Goal: Task Accomplishment & Management: Use online tool/utility

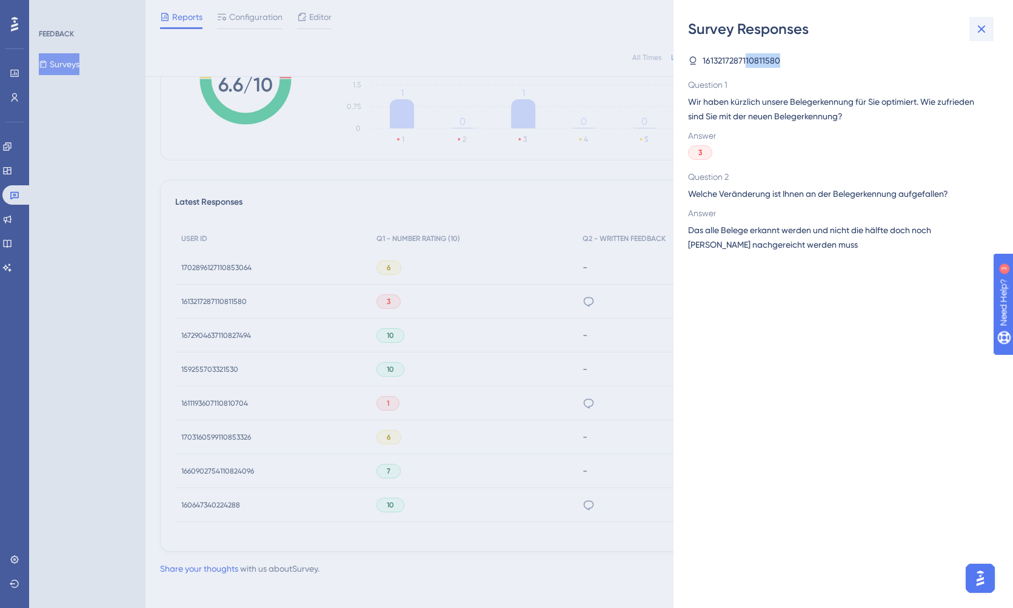
click at [977, 30] on icon at bounding box center [981, 29] width 15 height 15
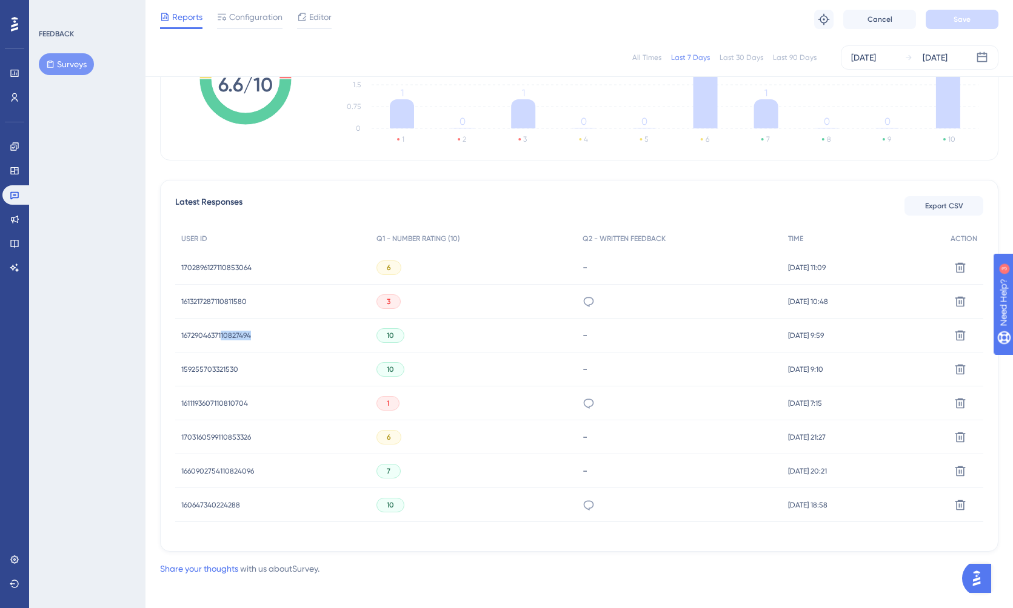
drag, startPoint x: 221, startPoint y: 338, endPoint x: 253, endPoint y: 336, distance: 32.2
click at [253, 336] on div "1672904637110827494 1672904637110827494" at bounding box center [272, 336] width 195 height 34
copy span "10827494"
drag, startPoint x: 208, startPoint y: 371, endPoint x: 244, endPoint y: 370, distance: 35.8
click at [244, 370] on div "159255703321530 159255703321530" at bounding box center [272, 370] width 195 height 34
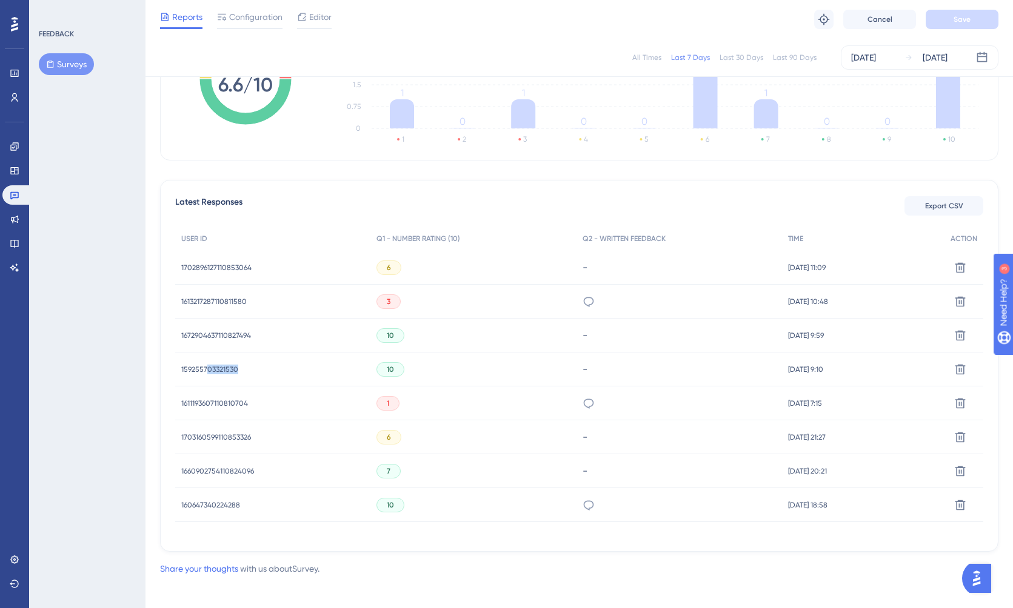
copy span "03321530"
click at [429, 194] on div "Latest Responses Export CSV USER ID Q1 - NUMBER RATING (10) Q2 - WRITTEN FEEDBA…" at bounding box center [579, 366] width 838 height 372
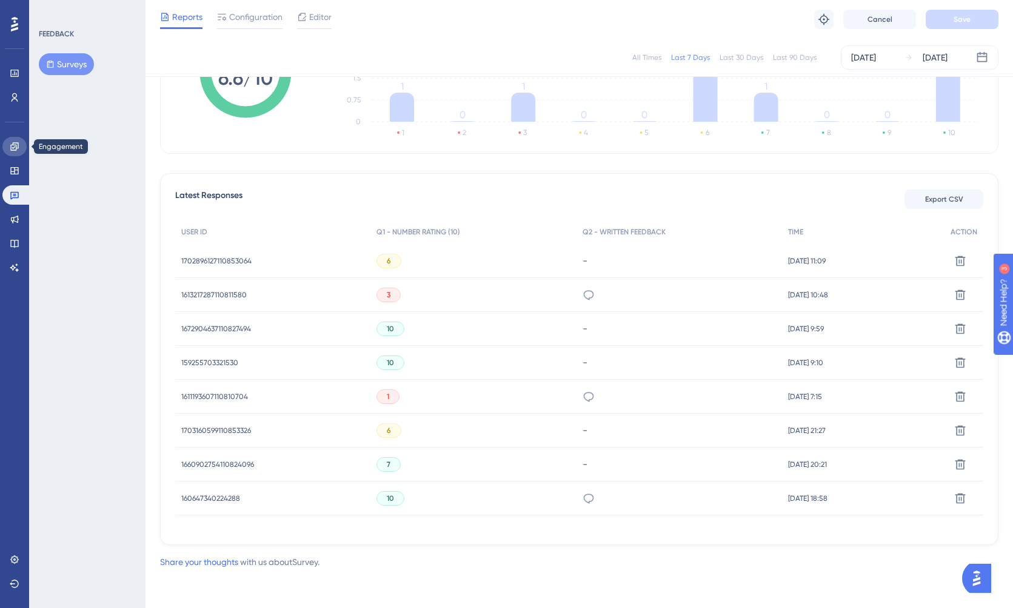
click at [17, 147] on icon at bounding box center [15, 147] width 10 height 10
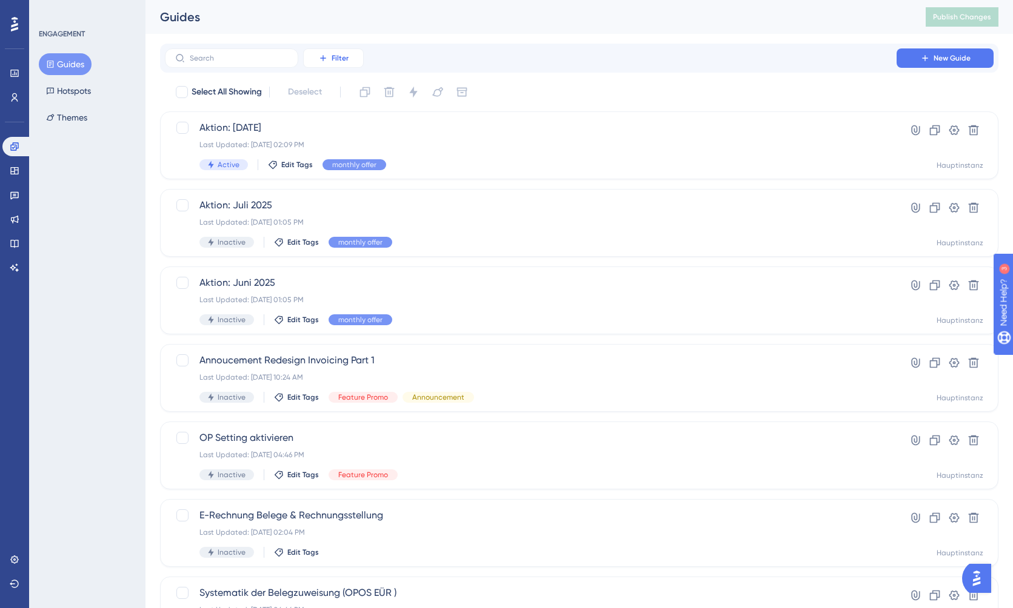
click at [322, 52] on button "Filter" at bounding box center [333, 57] width 61 height 19
click at [339, 159] on span "Status" at bounding box center [333, 165] width 25 height 15
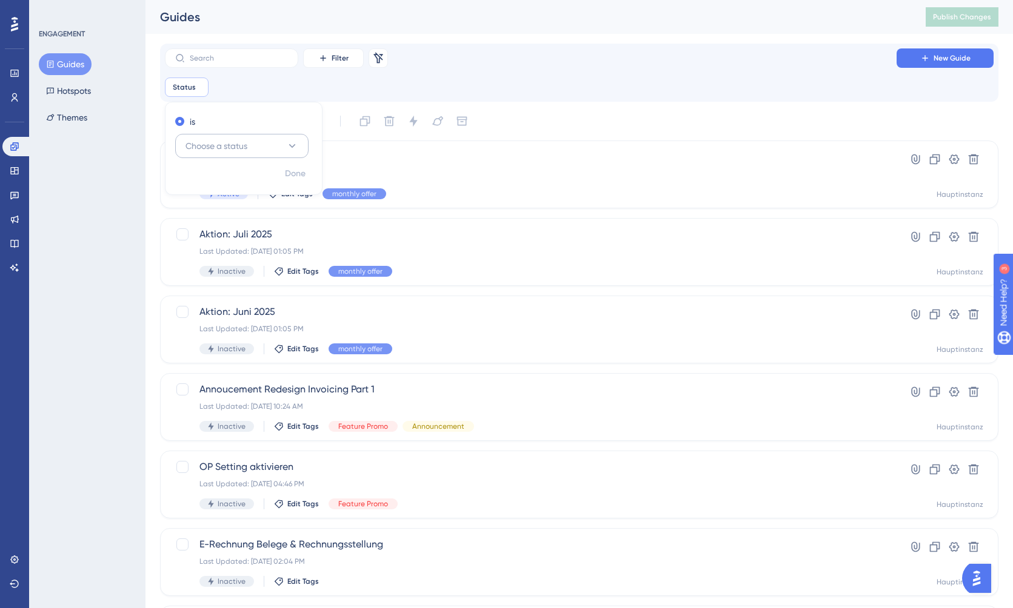
click at [236, 147] on span "Choose a status" at bounding box center [216, 146] width 62 height 15
click at [232, 180] on div "Active Active" at bounding box center [242, 183] width 98 height 24
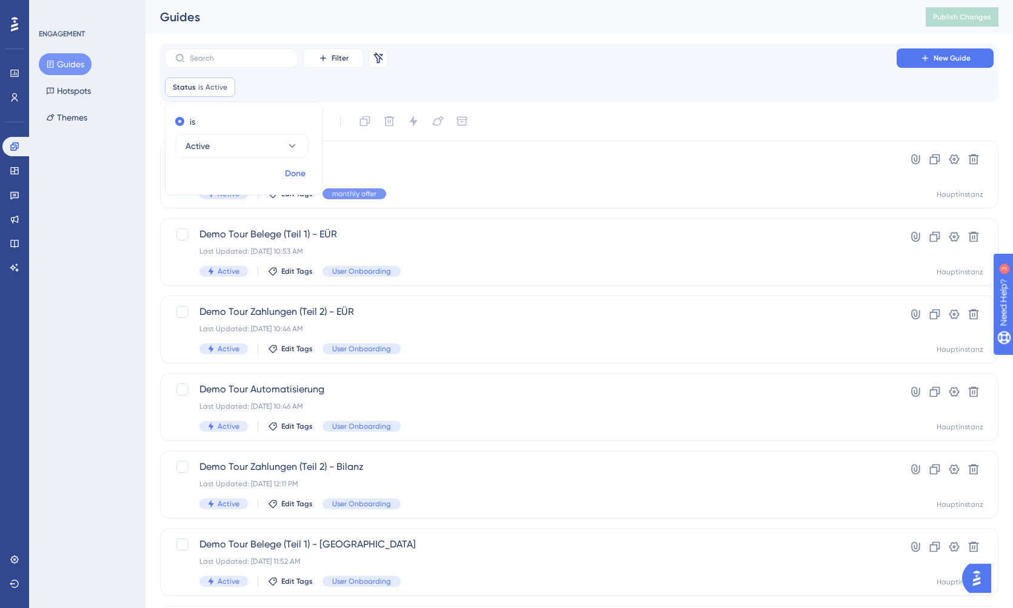
click at [303, 173] on span "Done" at bounding box center [295, 174] width 21 height 15
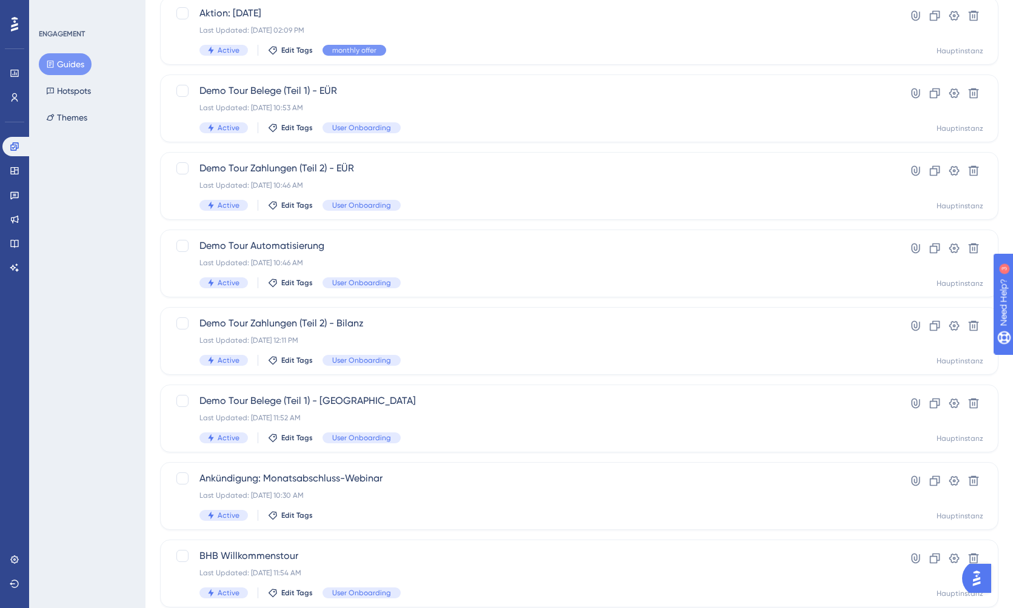
scroll to position [361, 0]
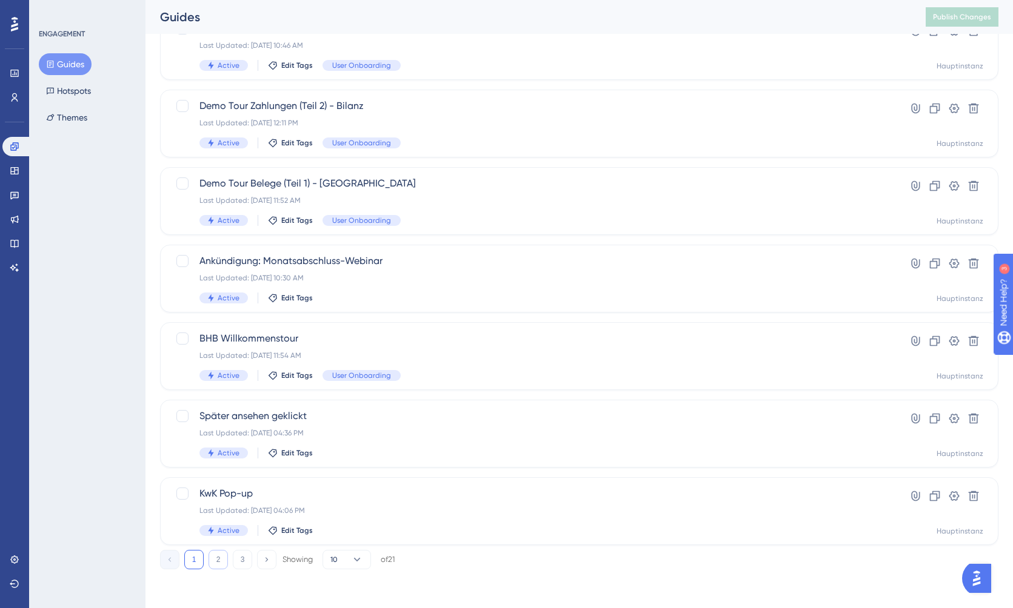
click at [217, 558] on button "2" at bounding box center [217, 559] width 19 height 19
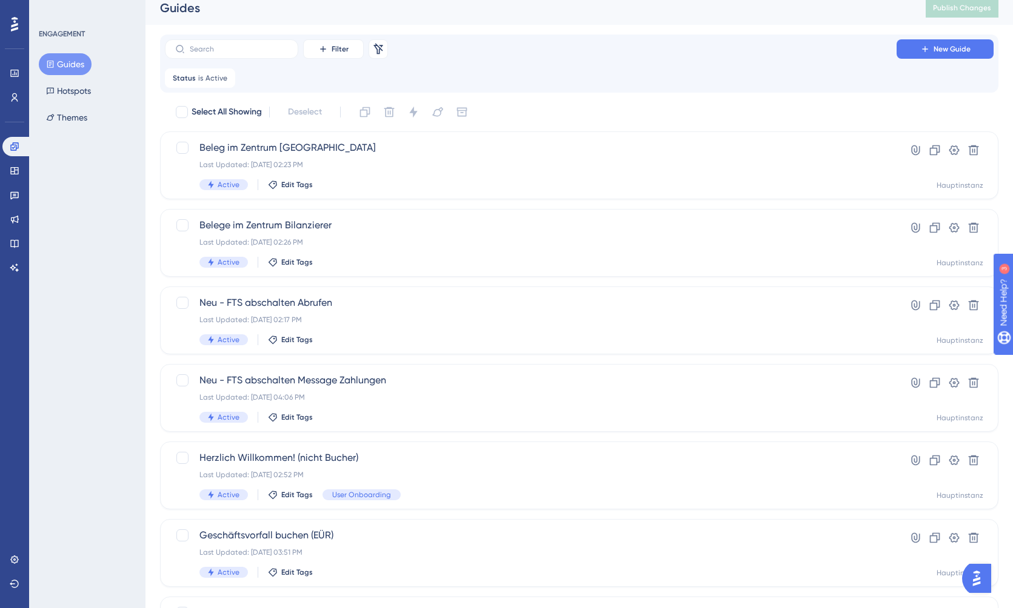
scroll to position [0, 0]
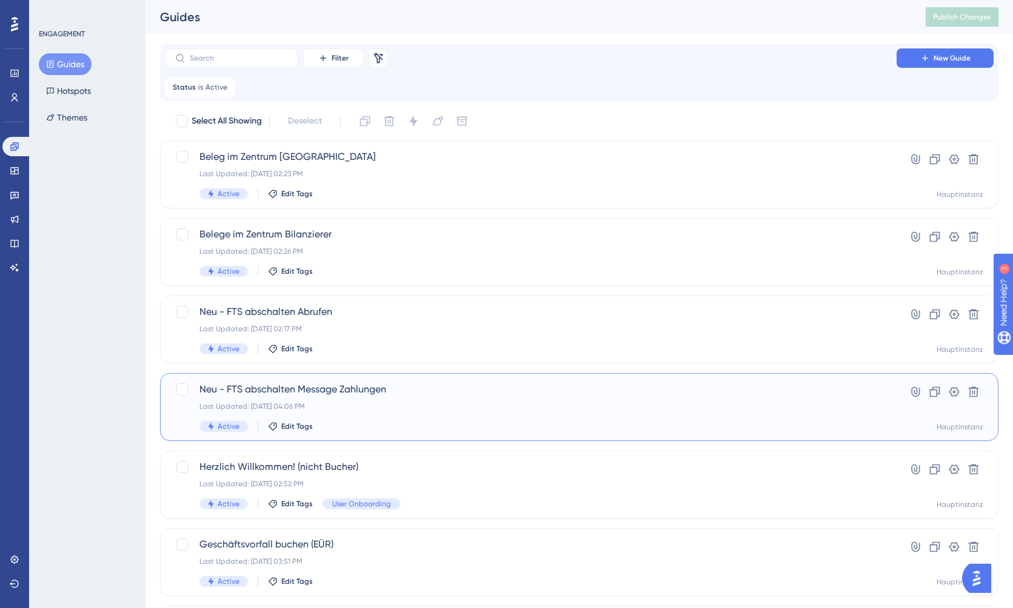
click at [267, 390] on span "Neu - FTS abschalten Message Zahlungen" at bounding box center [530, 389] width 662 height 15
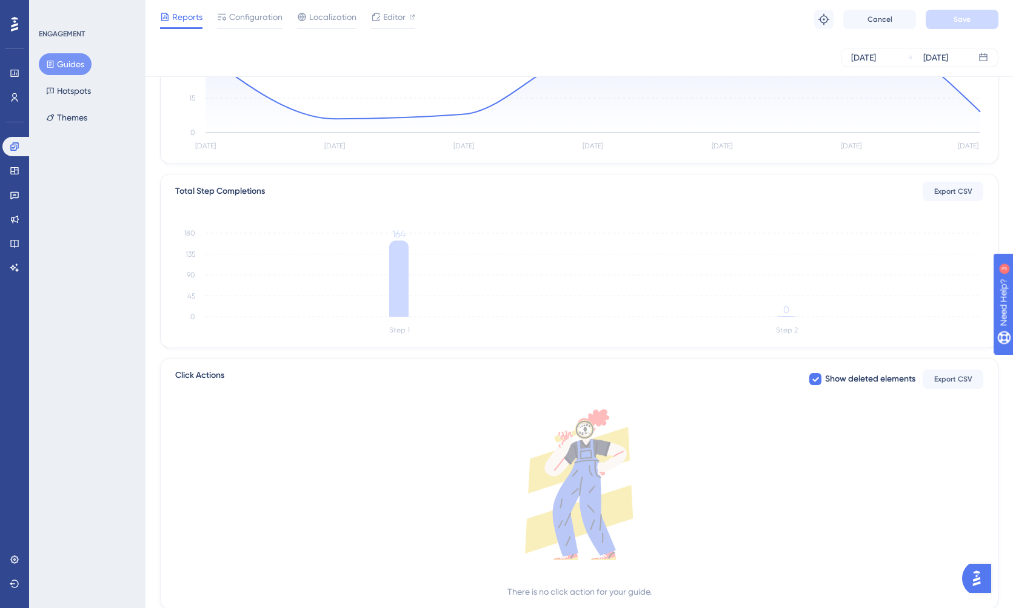
scroll to position [238, 0]
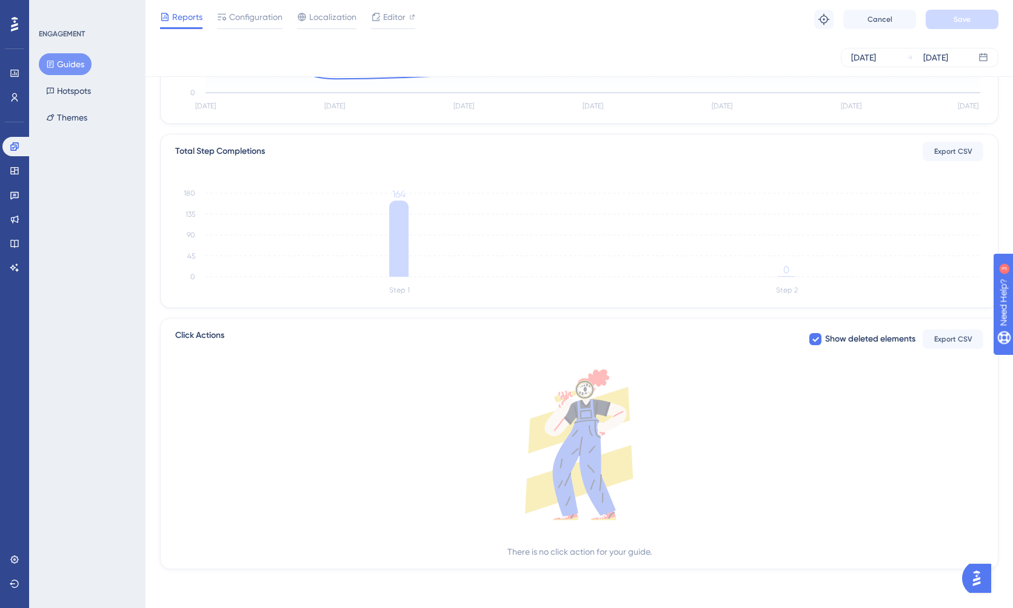
click at [13, 1] on div "Performance Users Engagement Widgets Feedback Product Updates Knowledge Base AI…" at bounding box center [14, 304] width 29 height 608
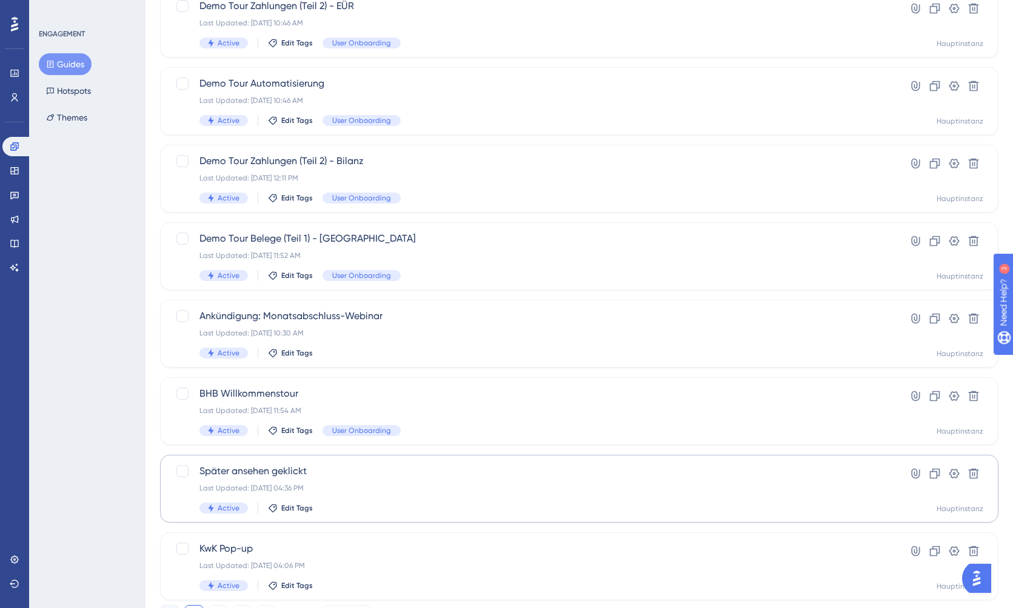
scroll to position [361, 0]
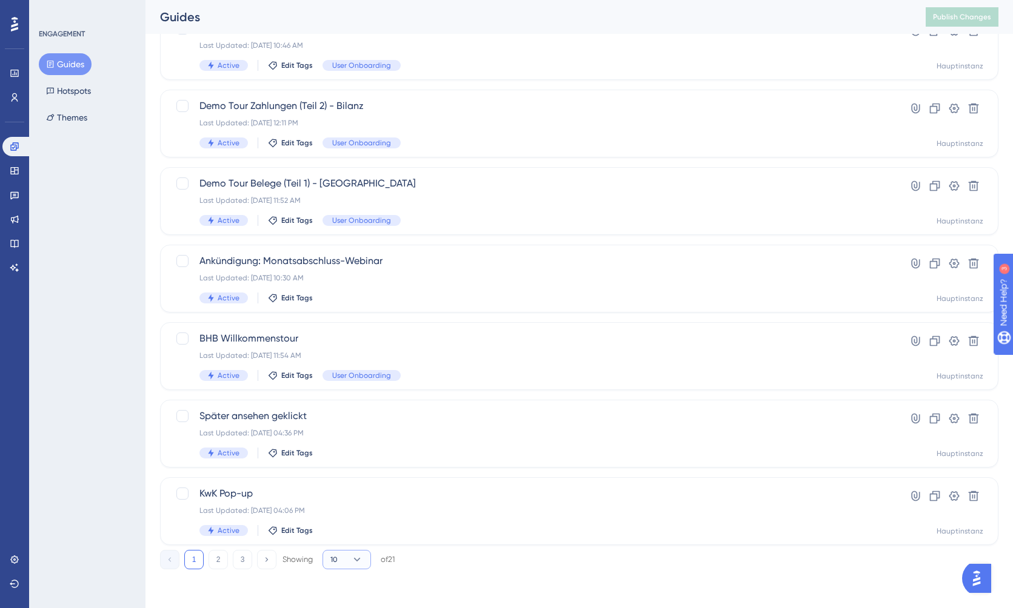
click at [341, 564] on button "10" at bounding box center [346, 559] width 48 height 19
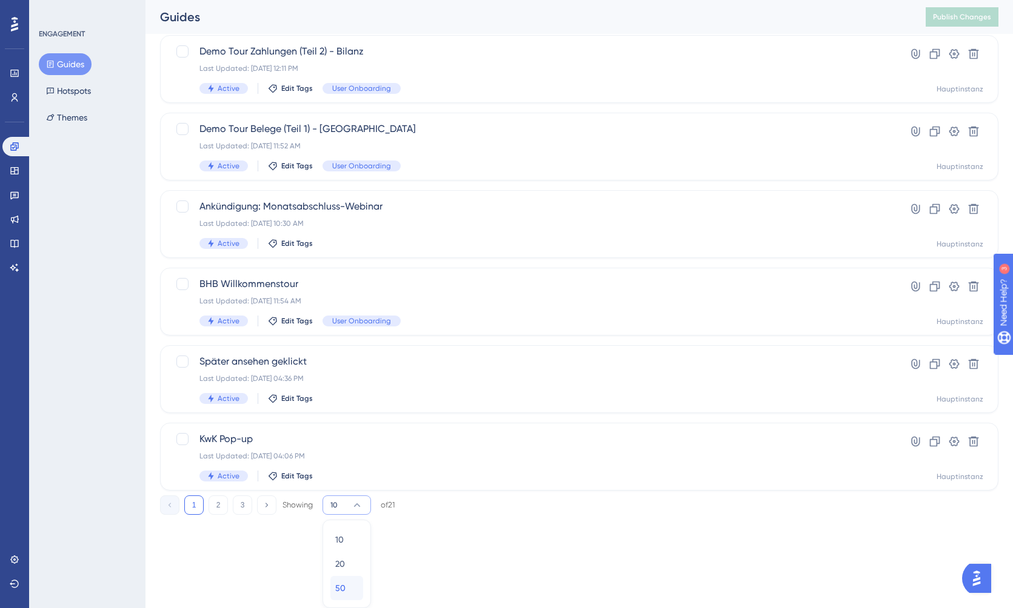
click at [345, 585] on div "50 50" at bounding box center [346, 588] width 23 height 24
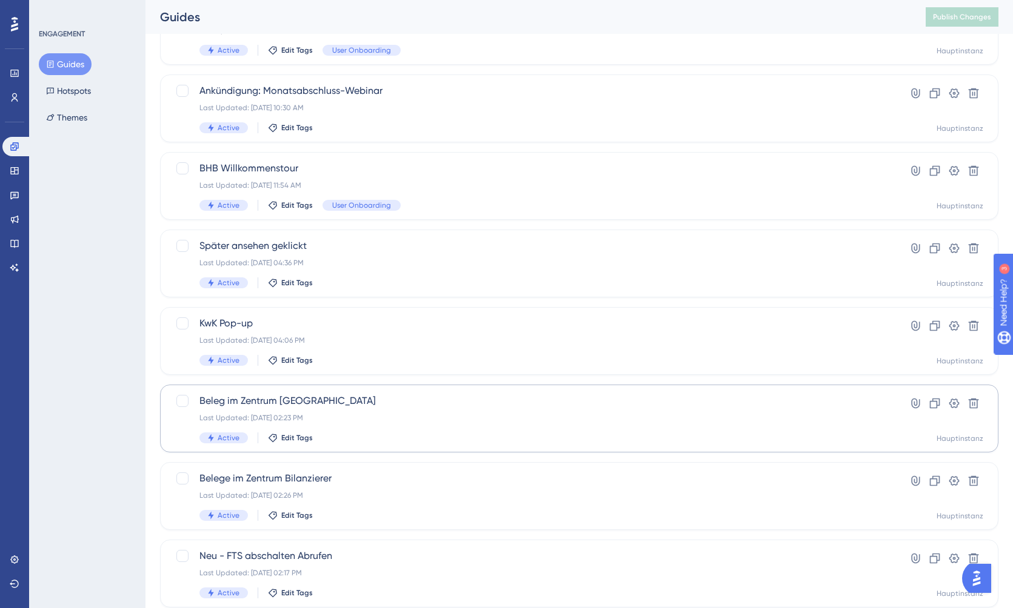
scroll to position [527, 0]
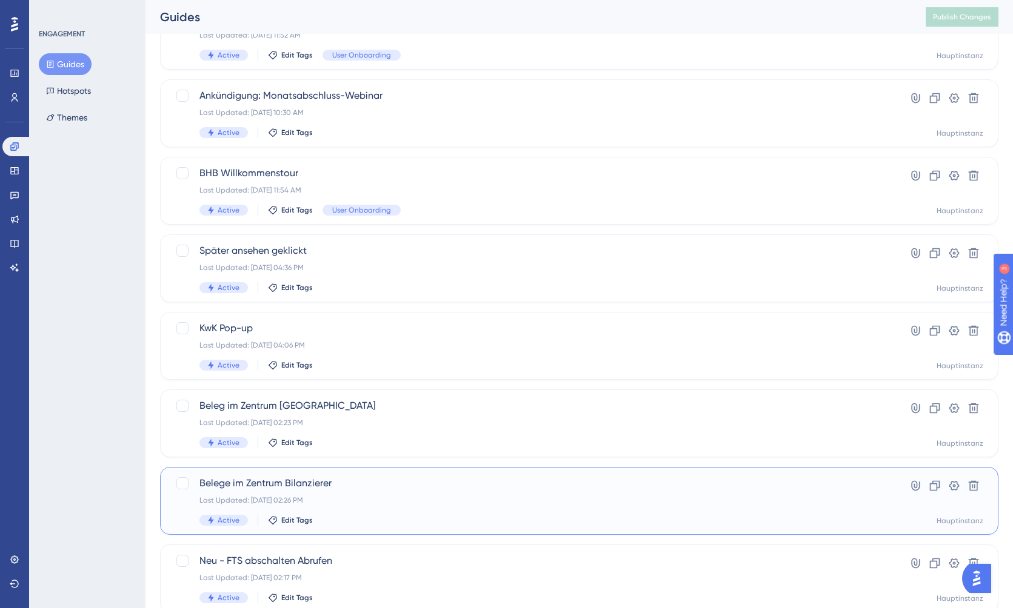
click at [382, 485] on span "Belege im Zentrum Bilanzierer" at bounding box center [530, 483] width 662 height 15
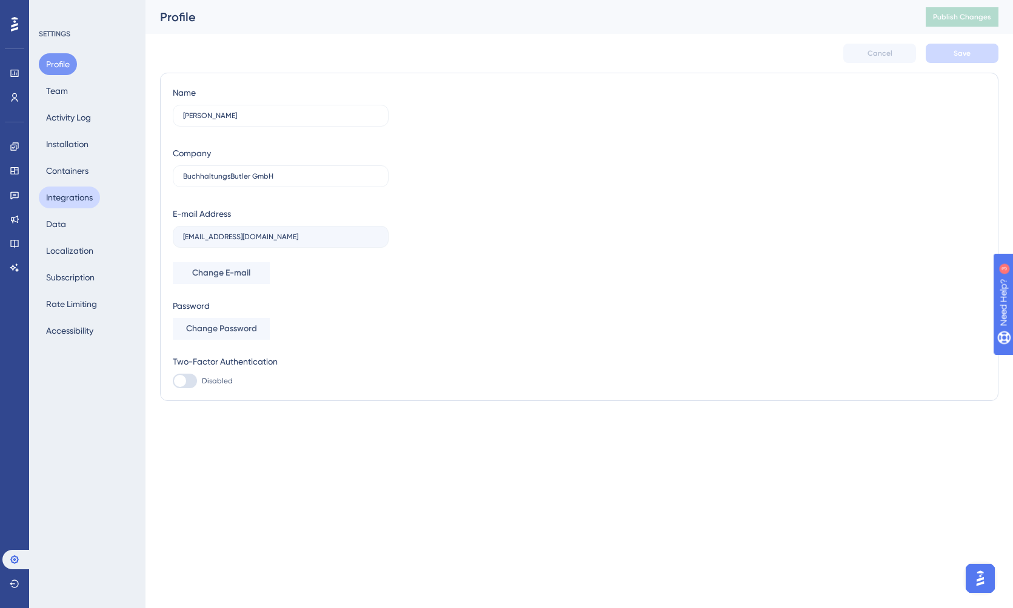
click at [80, 191] on button "Integrations" at bounding box center [69, 198] width 61 height 22
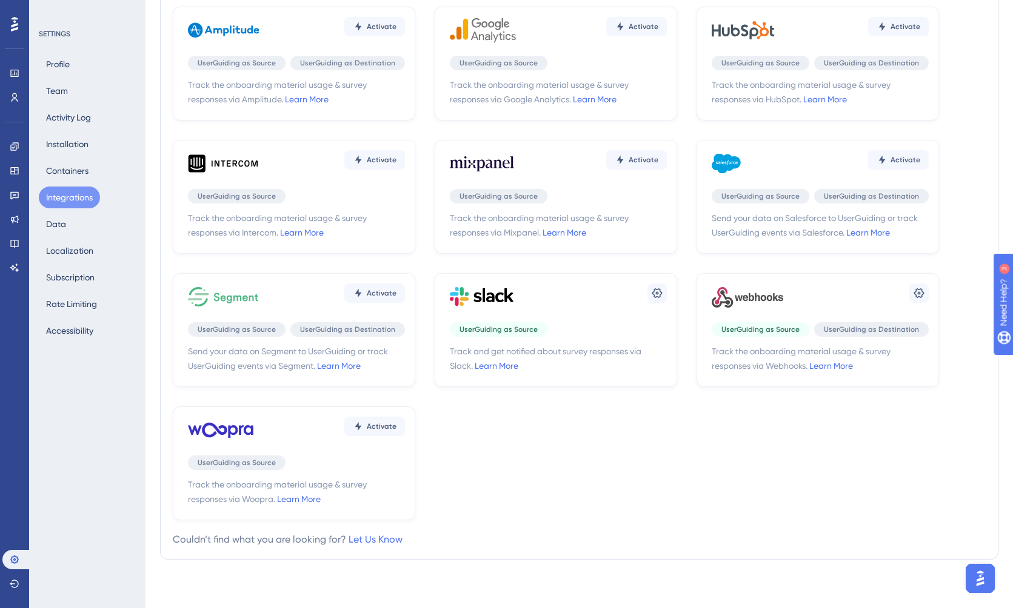
scroll to position [86, 0]
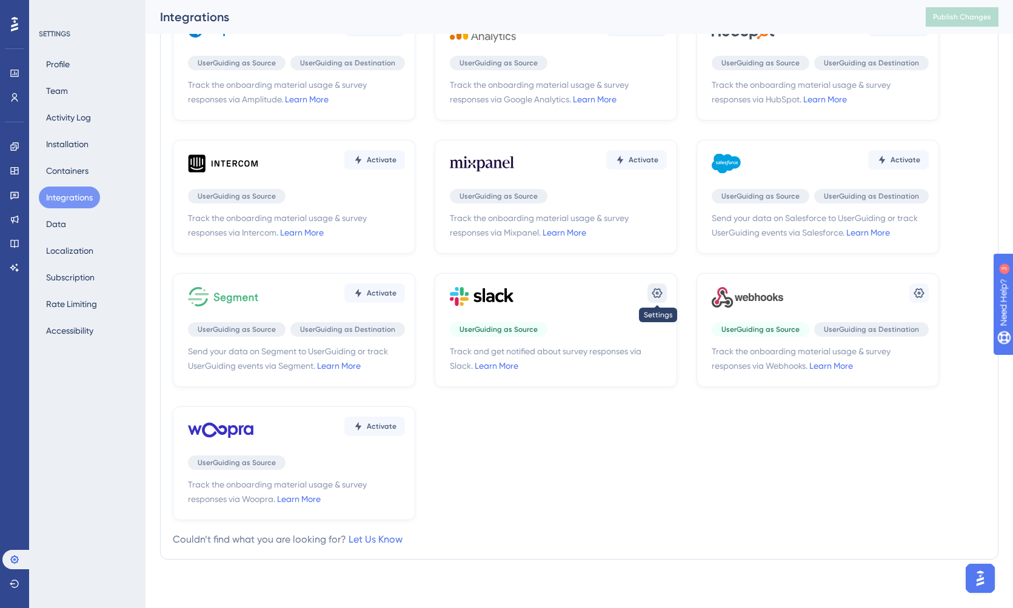
click at [654, 291] on icon at bounding box center [657, 293] width 12 height 12
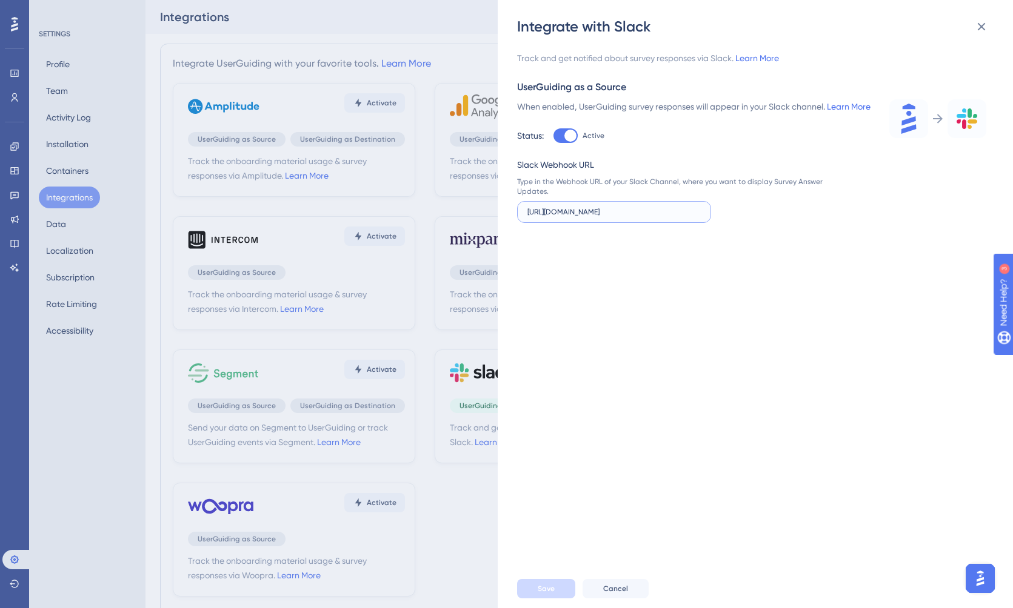
scroll to position [0, 127]
drag, startPoint x: 596, startPoint y: 227, endPoint x: 747, endPoint y: 225, distance: 151.5
click at [833, 223] on div "Track and get notified about survey responses via Slack. Learn More UserGuiding…" at bounding box center [751, 137] width 469 height 172
click at [620, 216] on input "[URL][DOMAIN_NAME]" at bounding box center [613, 212] width 173 height 8
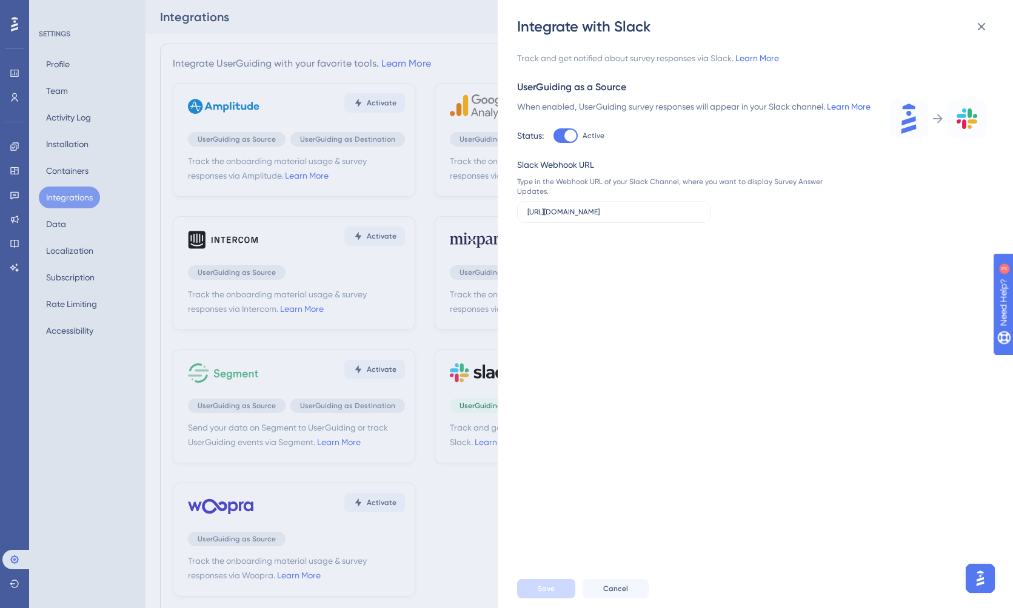
click at [640, 196] on div "Type in the Webhook URL of your Slack Channel, where you want to display Survey…" at bounding box center [669, 186] width 305 height 19
click at [633, 216] on input "[URL][DOMAIN_NAME]" at bounding box center [613, 212] width 173 height 8
click at [686, 196] on div "Type in the Webhook URL of your Slack Channel, where you want to display Survey…" at bounding box center [669, 186] width 305 height 19
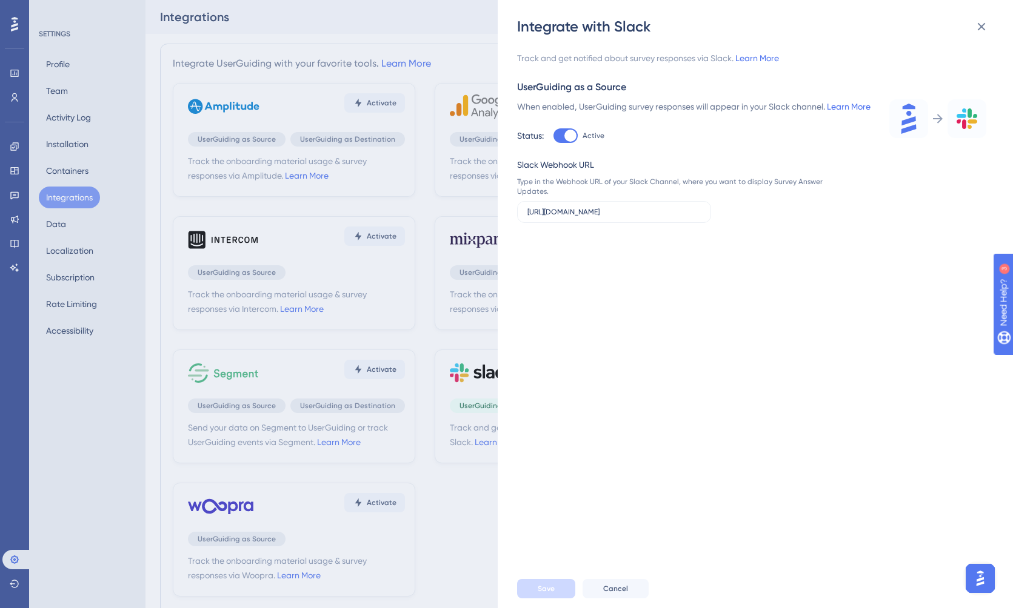
click at [739, 191] on div "Type in the Webhook URL of your Slack Channel, where you want to display Survey…" at bounding box center [669, 186] width 305 height 19
click at [833, 107] on link "Learn More" at bounding box center [849, 107] width 44 height 10
click at [783, 288] on div "Track and get notified about survey responses via Slack. Learn More UserGuiding…" at bounding box center [761, 302] width 488 height 533
click at [981, 32] on icon at bounding box center [981, 26] width 15 height 15
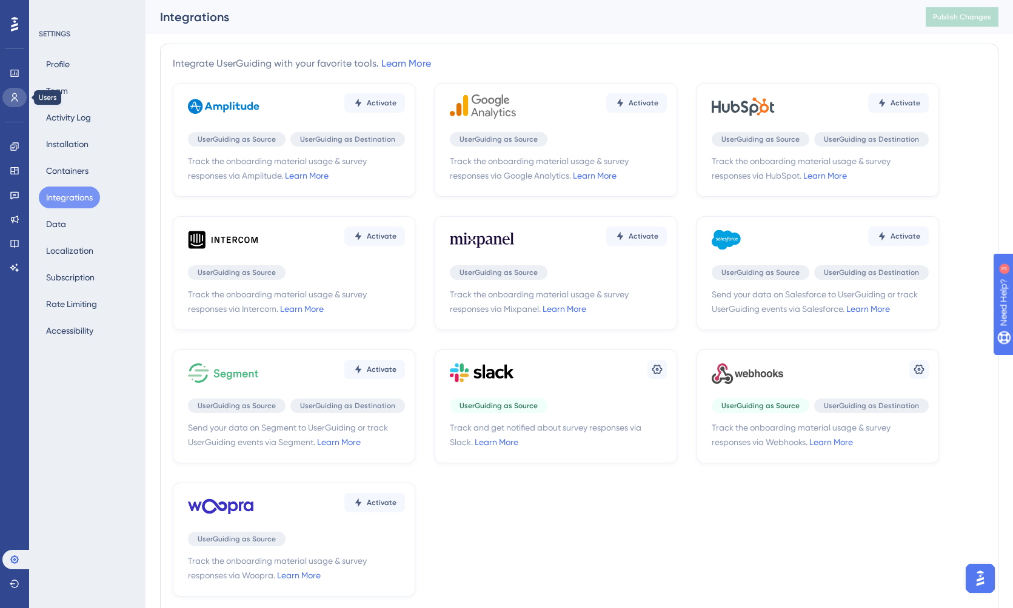
click at [12, 99] on icon at bounding box center [15, 98] width 10 height 10
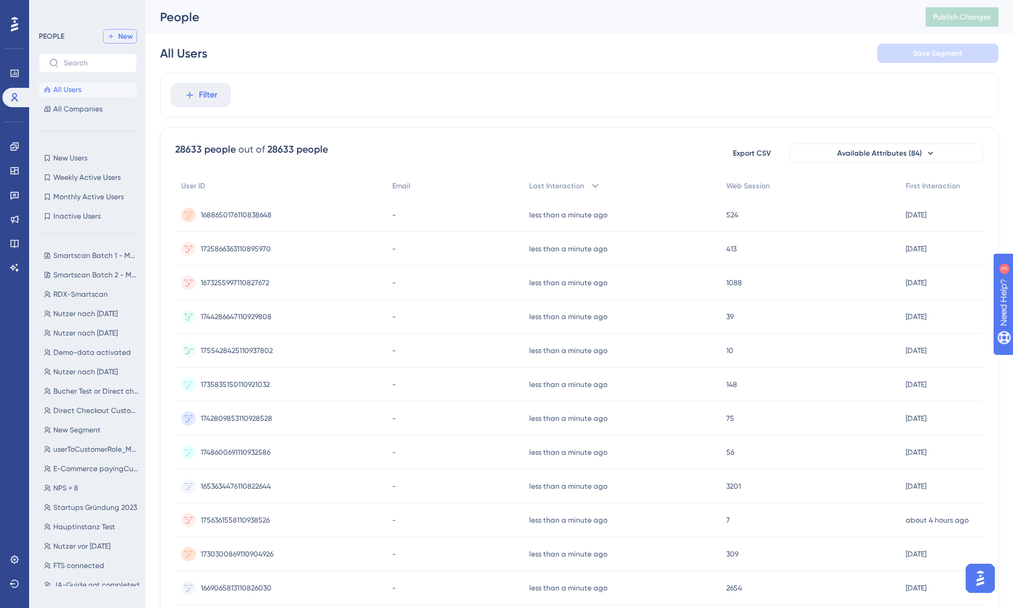
click at [132, 39] on span "New" at bounding box center [125, 37] width 15 height 10
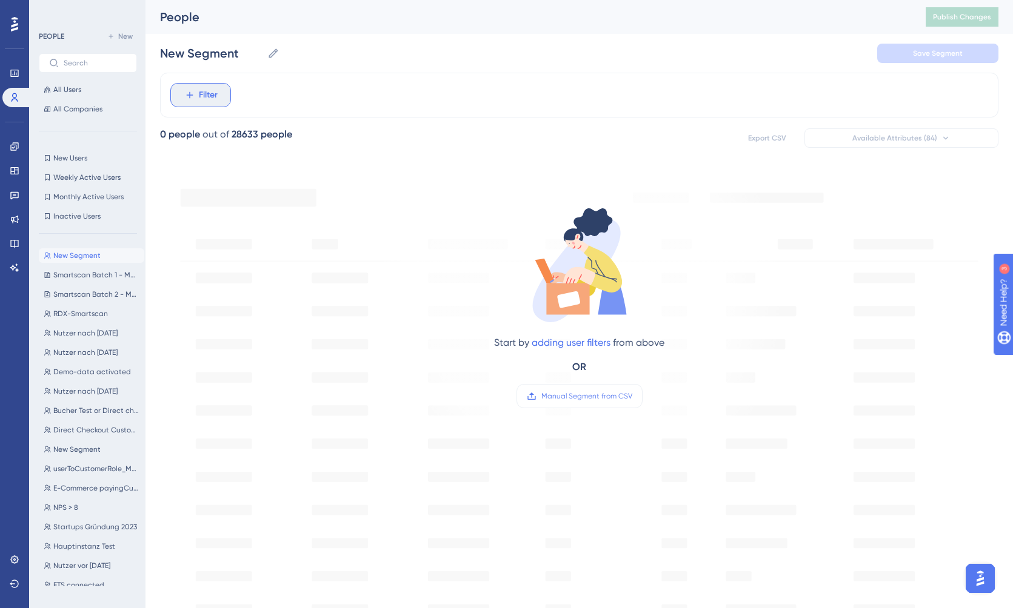
click at [205, 93] on span "Filter" at bounding box center [208, 95] width 19 height 15
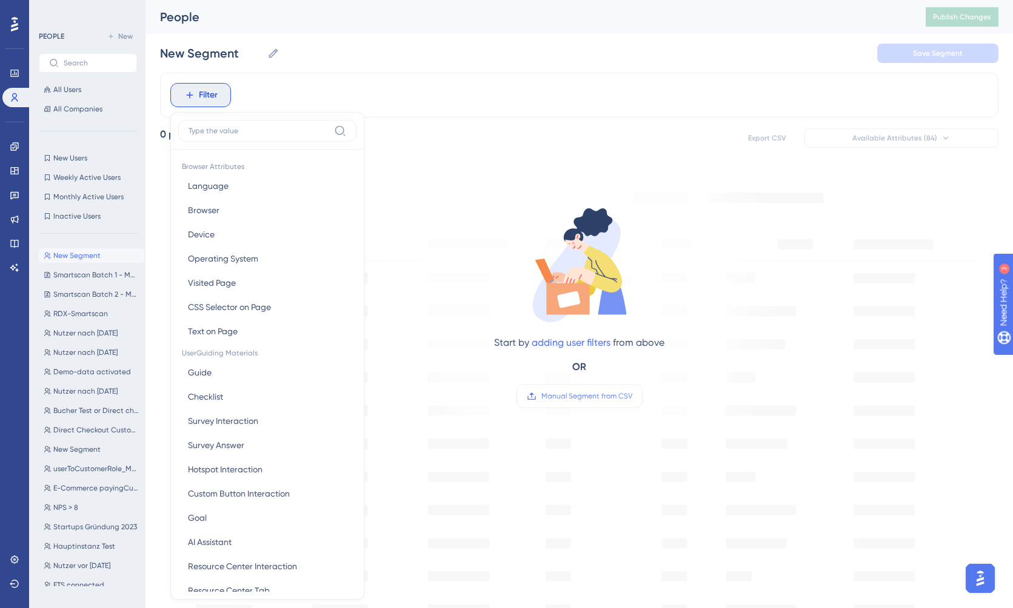
scroll to position [52, 0]
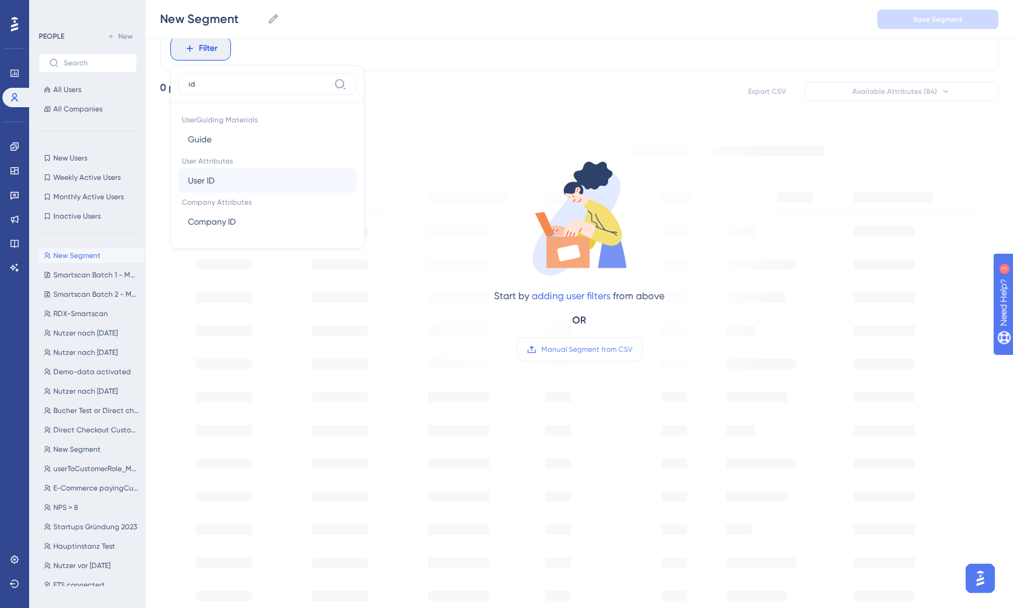
type input "id"
click at [206, 185] on span "User ID" at bounding box center [201, 180] width 27 height 15
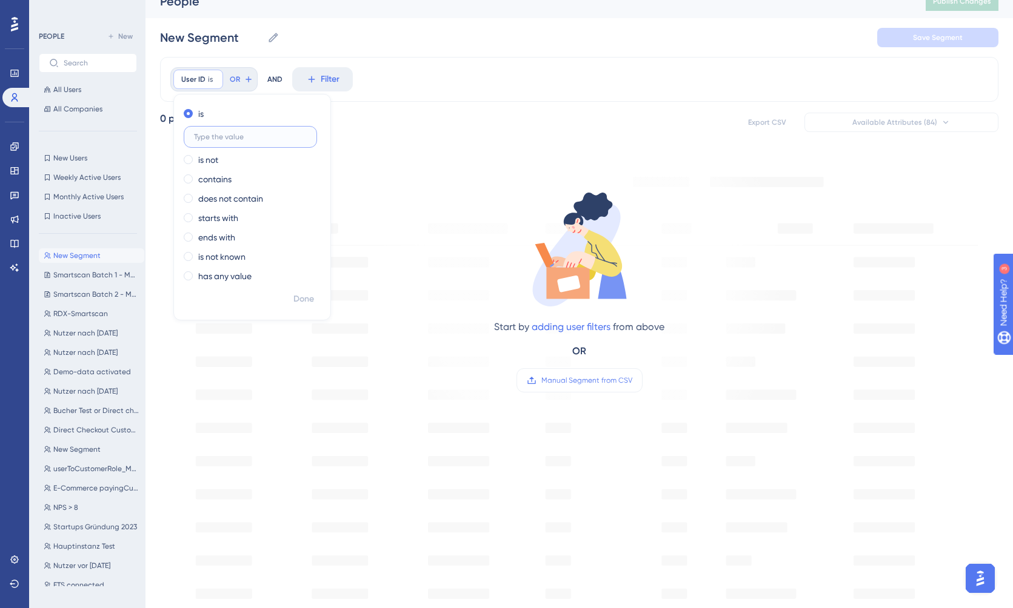
scroll to position [13, 0]
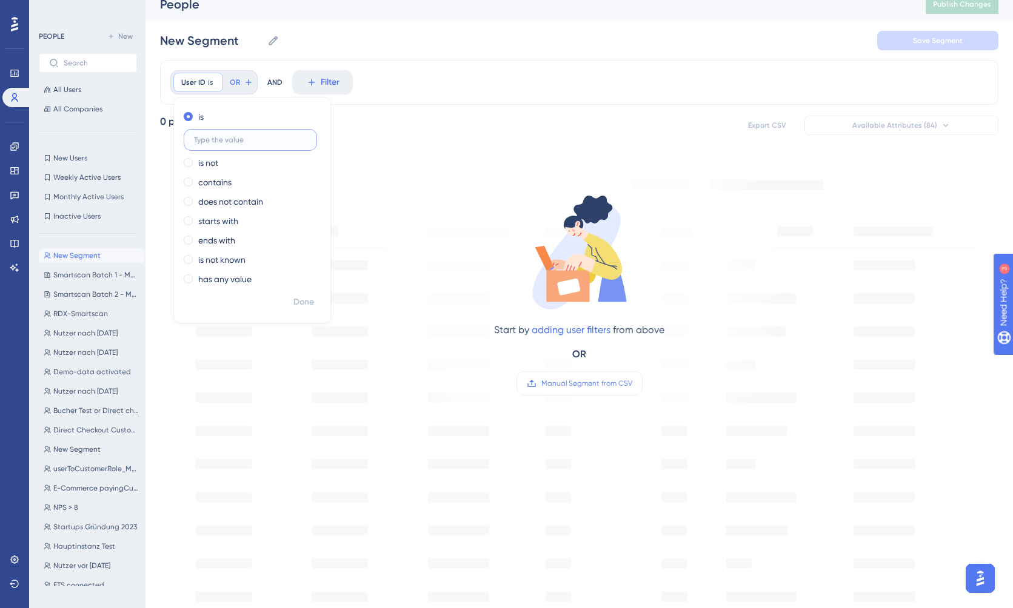
click at [233, 138] on input "text" at bounding box center [250, 140] width 113 height 8
click at [467, 33] on div "New Segment New Segment Save Segment" at bounding box center [579, 40] width 838 height 39
click at [224, 85] on button "Filter" at bounding box center [200, 82] width 61 height 24
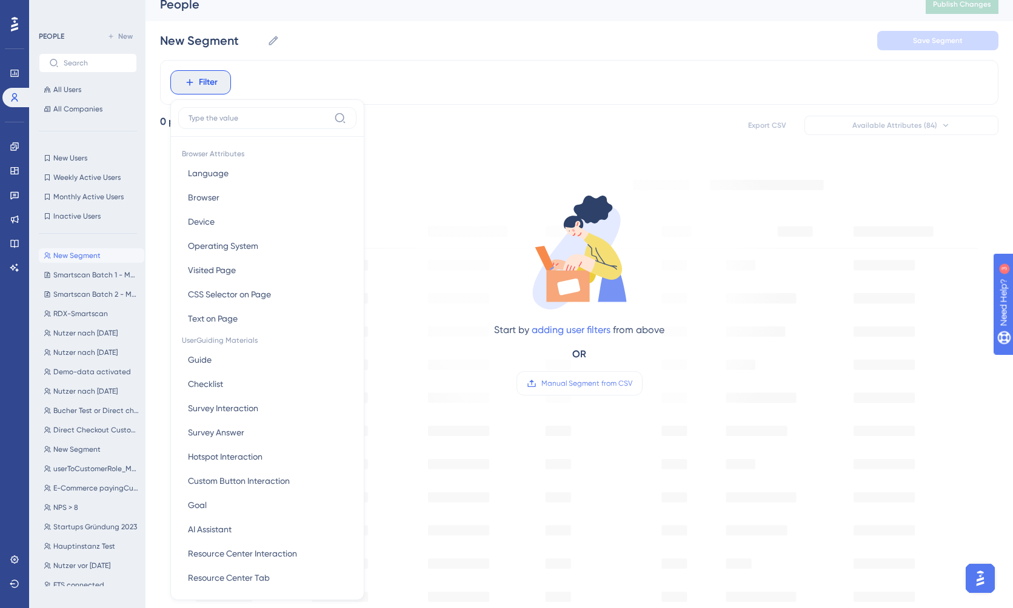
scroll to position [58, 0]
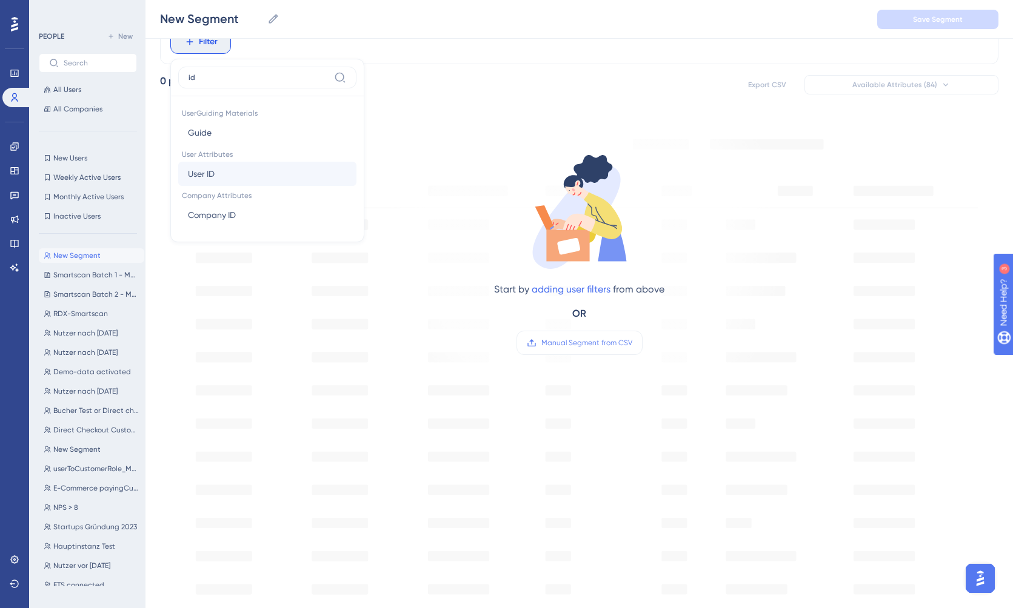
type input "id"
click at [217, 172] on button "User ID User ID" at bounding box center [267, 174] width 178 height 24
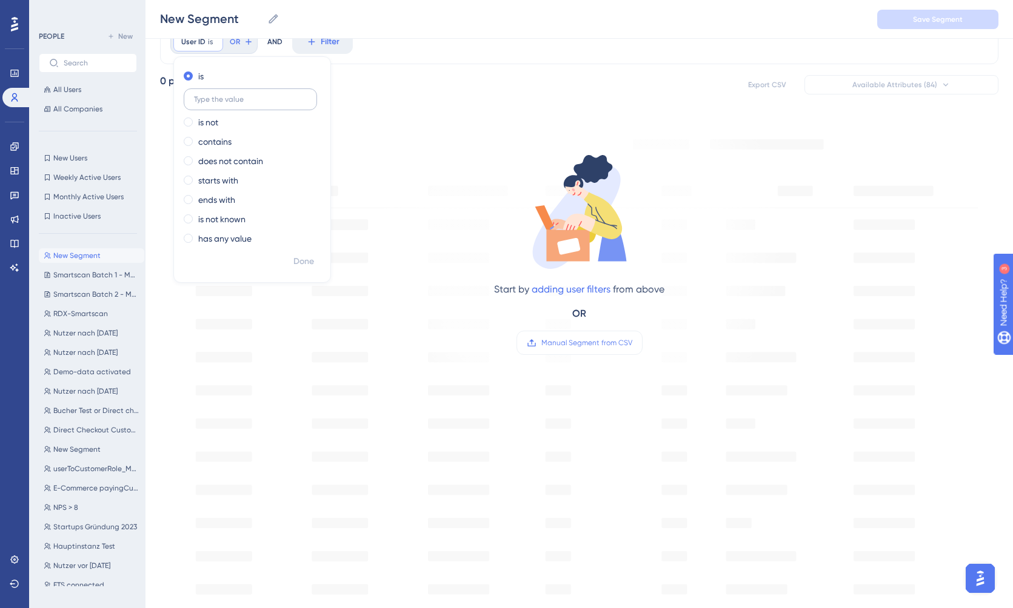
click at [253, 100] on input "text" at bounding box center [250, 99] width 113 height 8
type input "1633353645110816676"
click at [302, 265] on span "Done" at bounding box center [303, 262] width 21 height 15
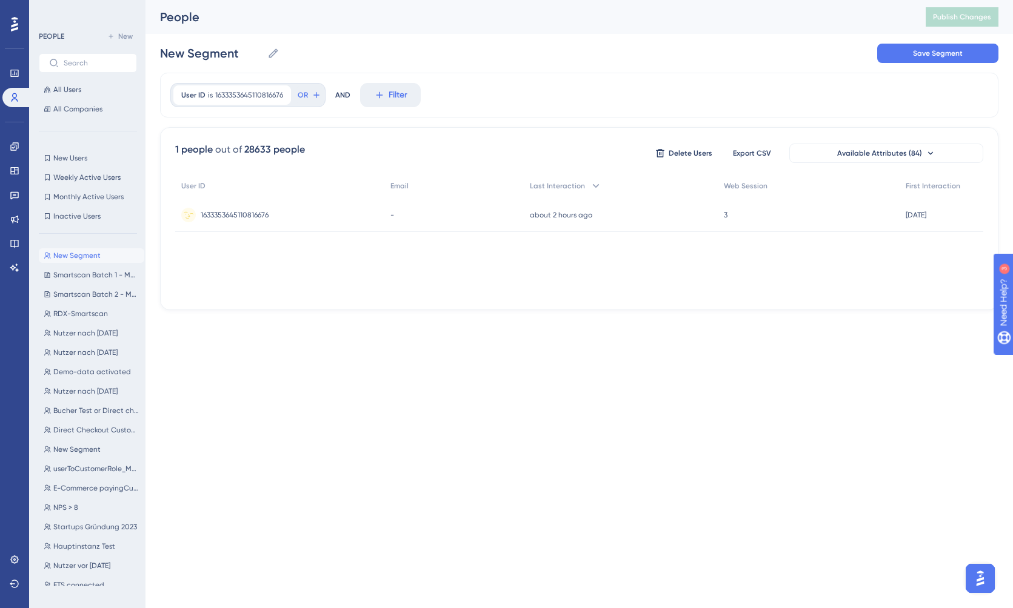
scroll to position [0, 0]
click at [347, 98] on div "AND" at bounding box center [342, 95] width 15 height 24
click at [207, 56] on input "New Segment" at bounding box center [211, 53] width 102 height 17
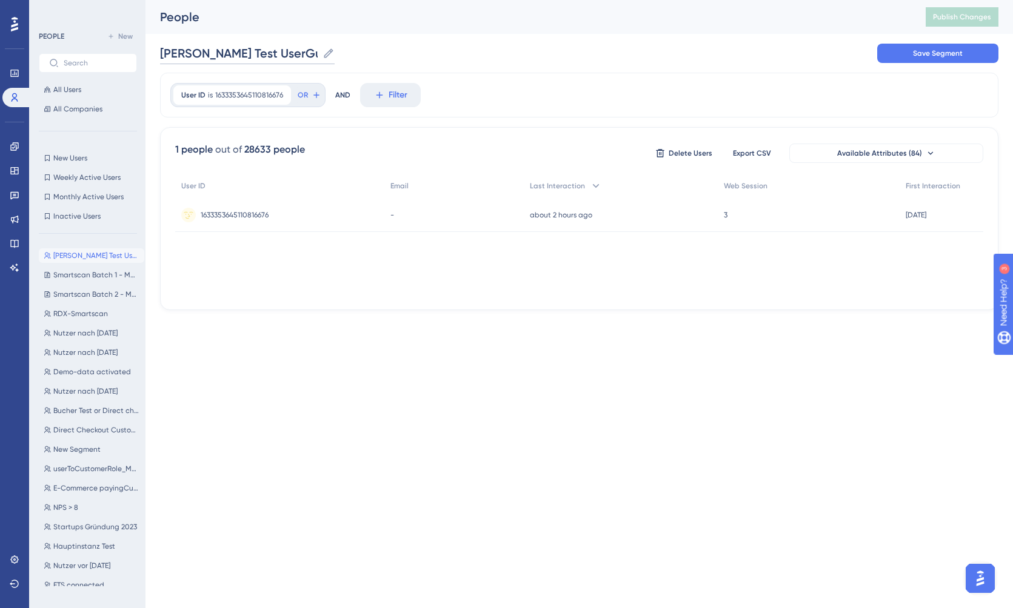
type input "[PERSON_NAME] Test UserGuiding"
click at [473, 65] on div "[PERSON_NAME] Test UserGuiding [PERSON_NAME] Test UserGuiding Save Segment" at bounding box center [579, 53] width 838 height 39
click at [957, 53] on span "Save Segment" at bounding box center [938, 53] width 50 height 10
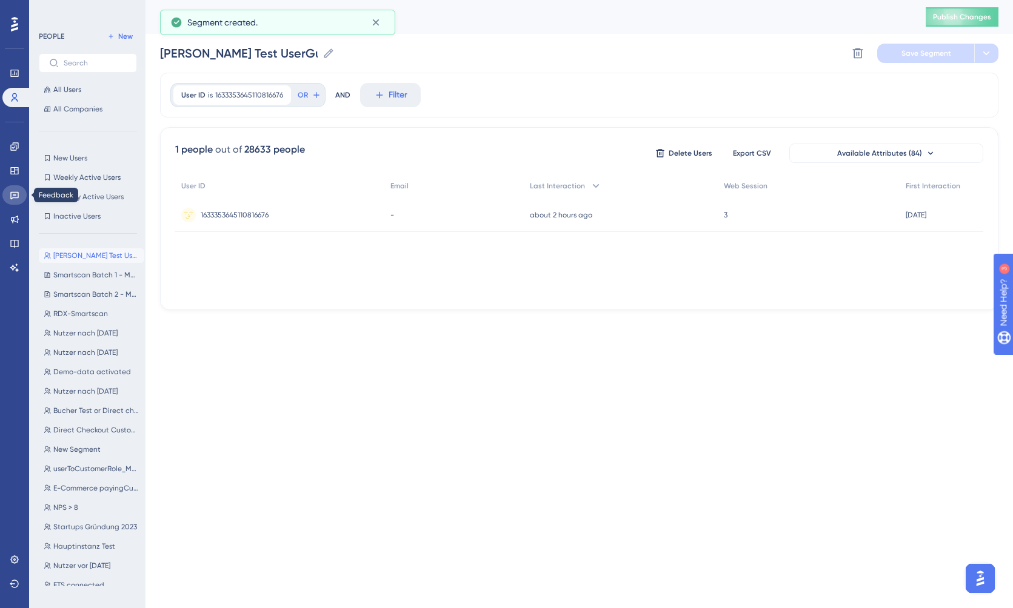
click at [21, 195] on link at bounding box center [14, 194] width 24 height 19
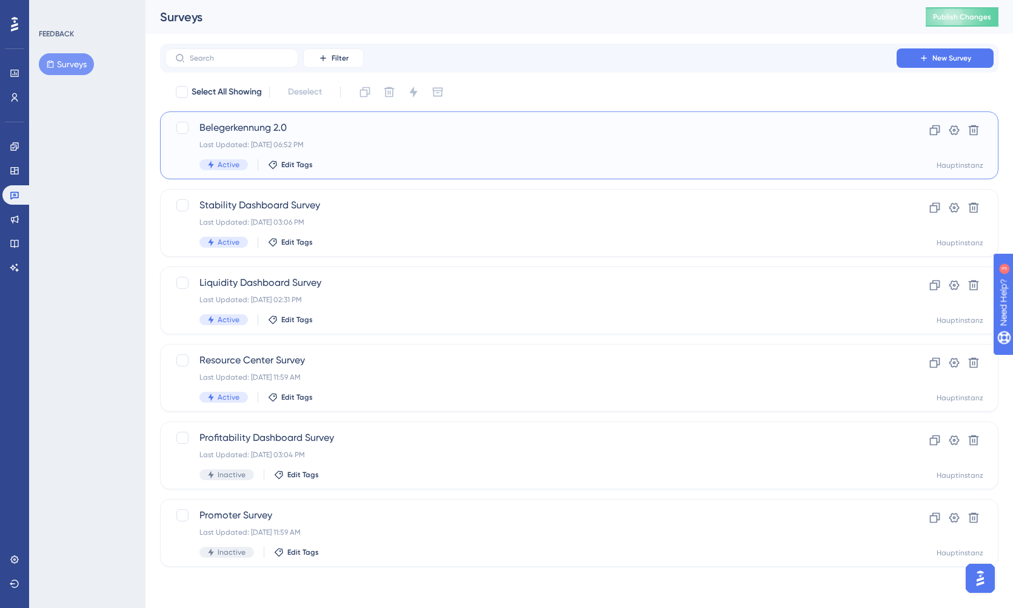
click at [377, 135] on span "Belegerkennung 2.0" at bounding box center [530, 128] width 662 height 15
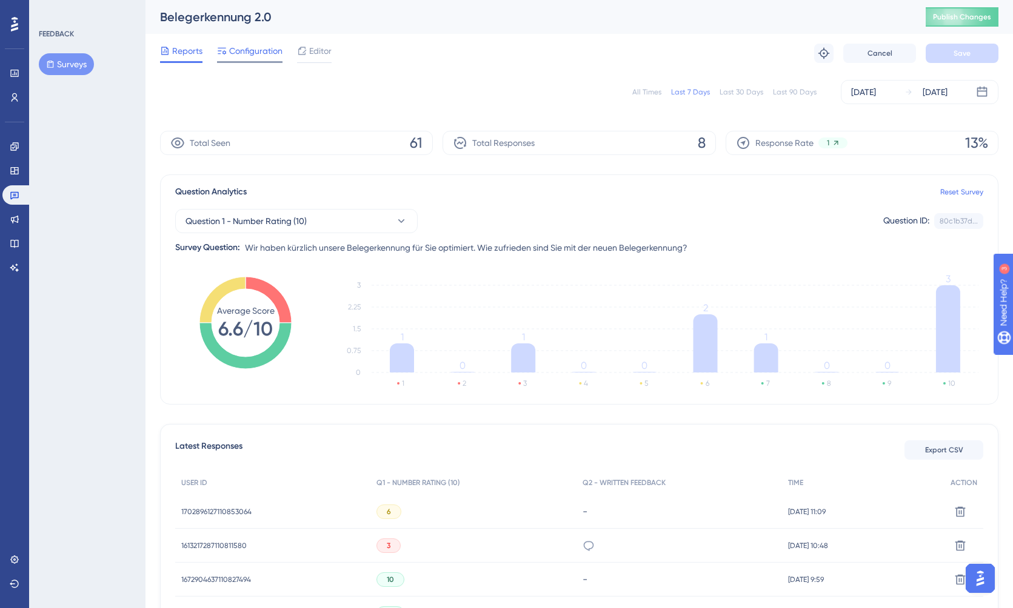
click at [217, 60] on div "Configuration" at bounding box center [249, 53] width 65 height 19
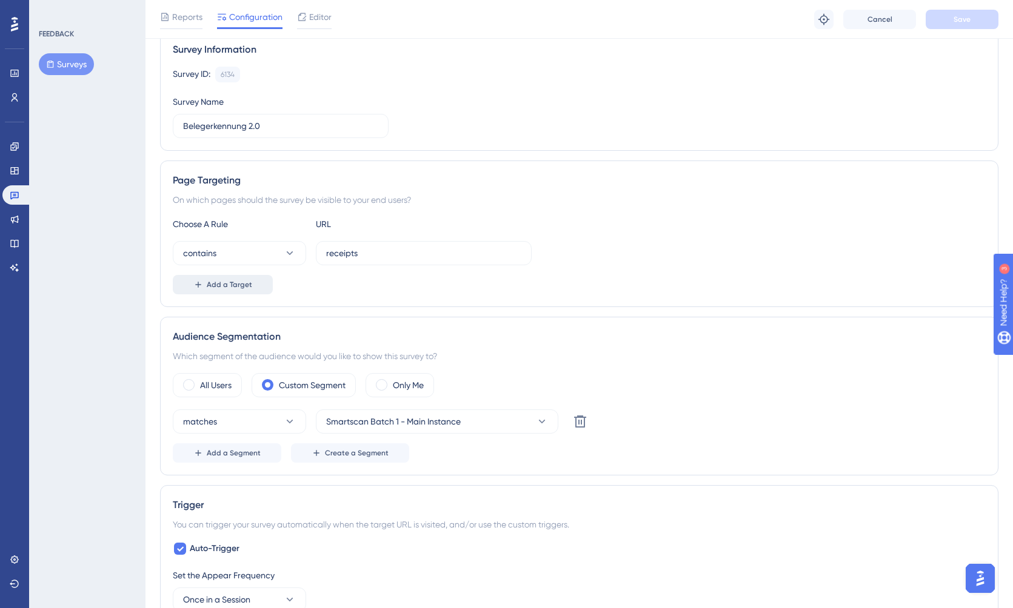
scroll to position [222, 0]
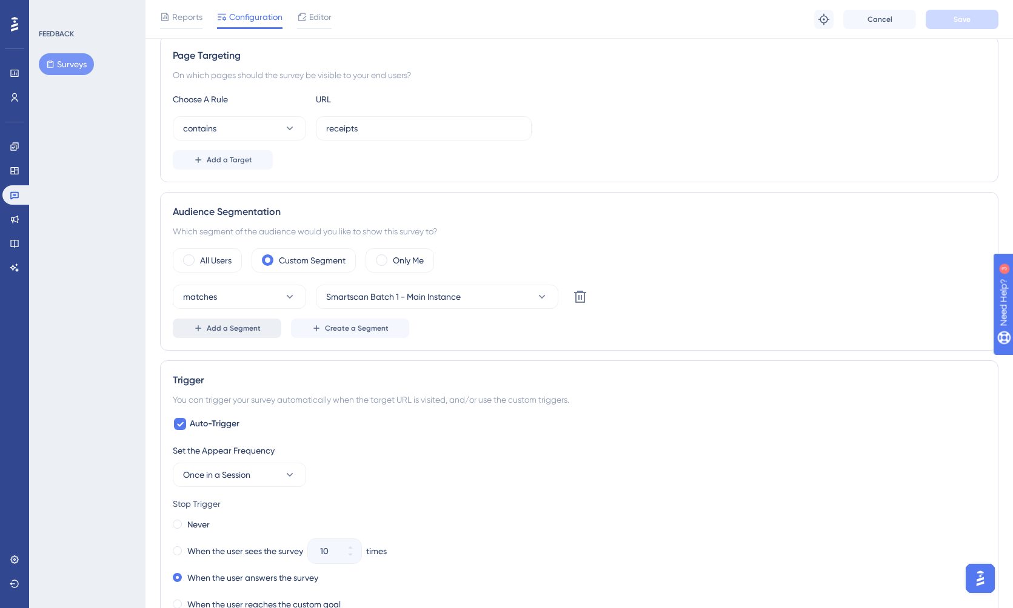
click at [239, 332] on span "Add a Segment" at bounding box center [234, 329] width 54 height 10
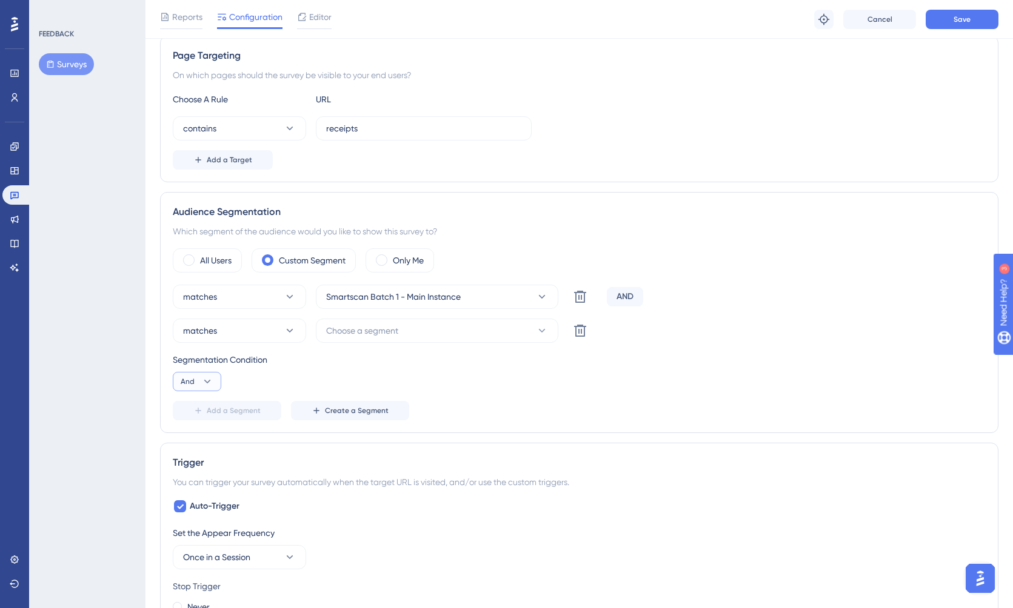
click at [213, 380] on icon at bounding box center [207, 382] width 12 height 12
click at [204, 438] on div "Or Or" at bounding box center [196, 440] width 23 height 24
click at [361, 336] on span "Choose a segment" at bounding box center [362, 331] width 72 height 15
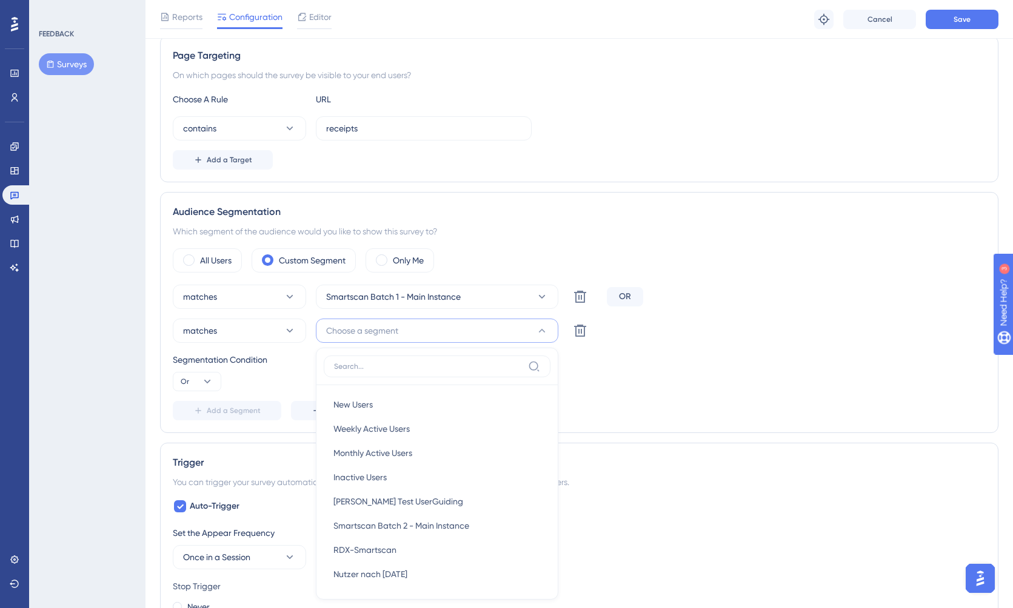
scroll to position [382, 0]
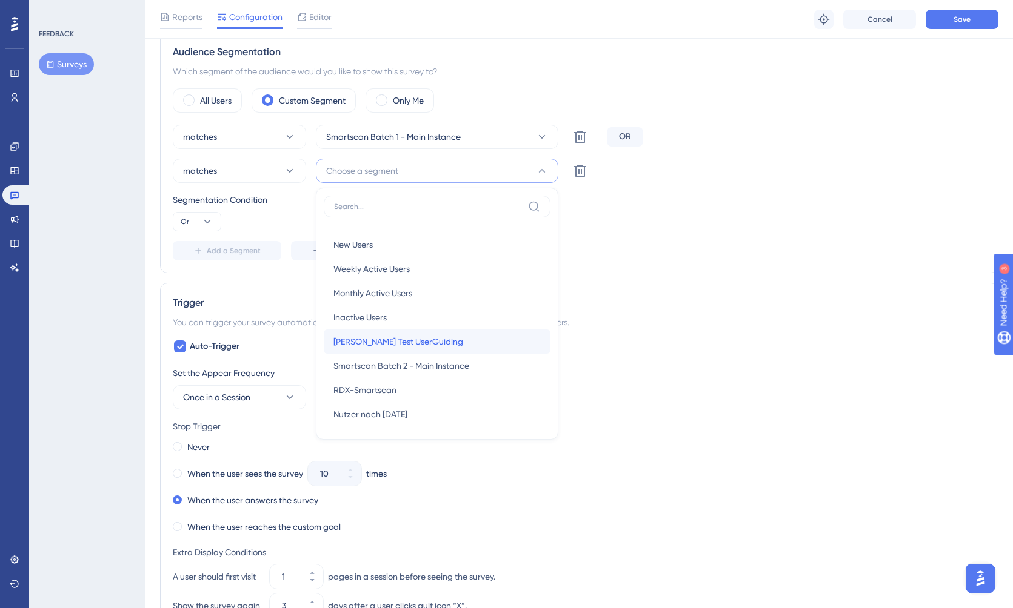
click at [378, 344] on span "[PERSON_NAME] Test UserGuiding" at bounding box center [398, 341] width 130 height 15
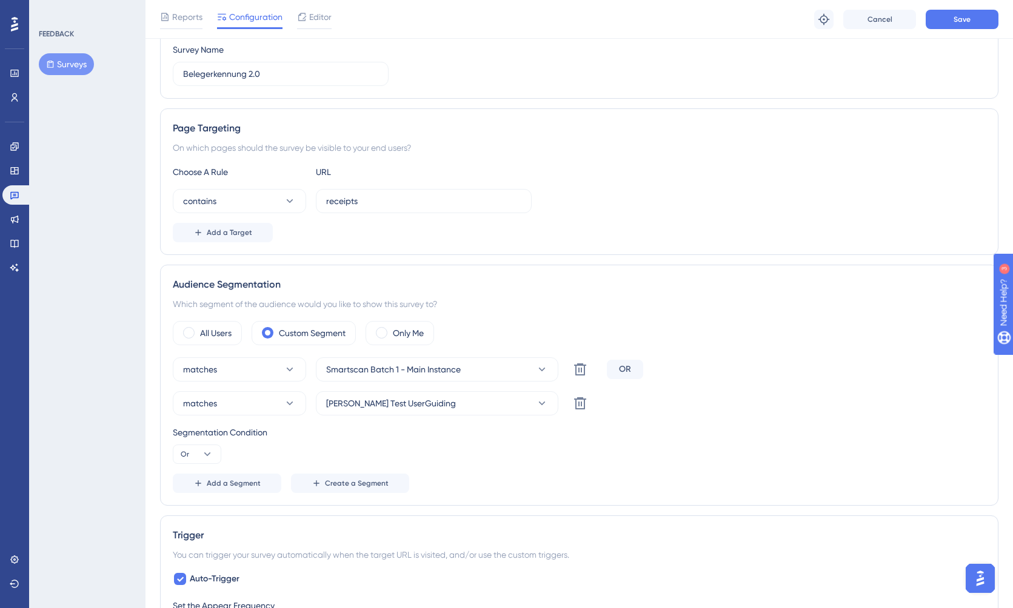
scroll to position [124, 0]
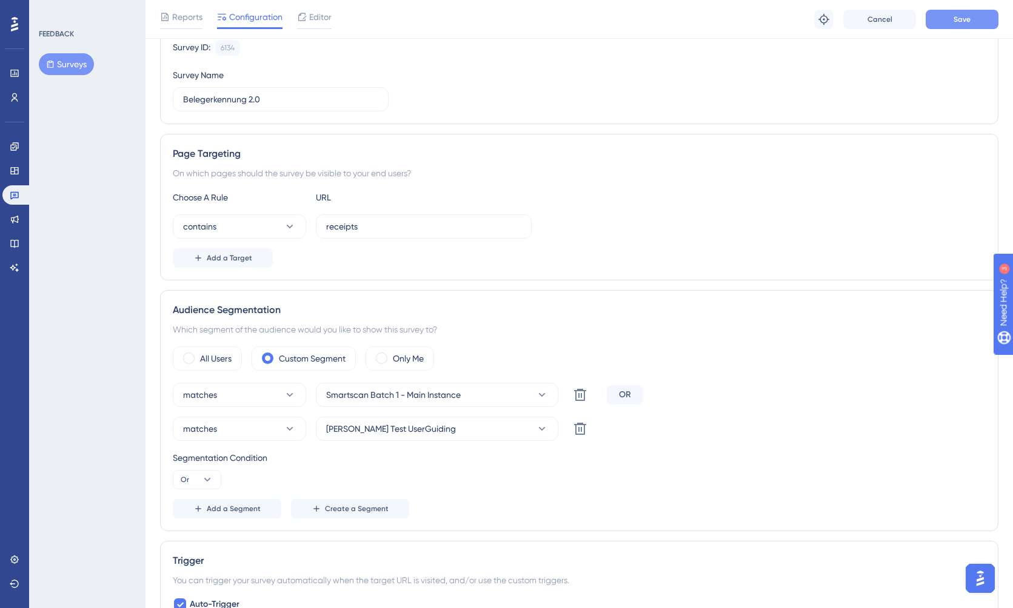
click at [959, 22] on span "Save" at bounding box center [961, 20] width 17 height 10
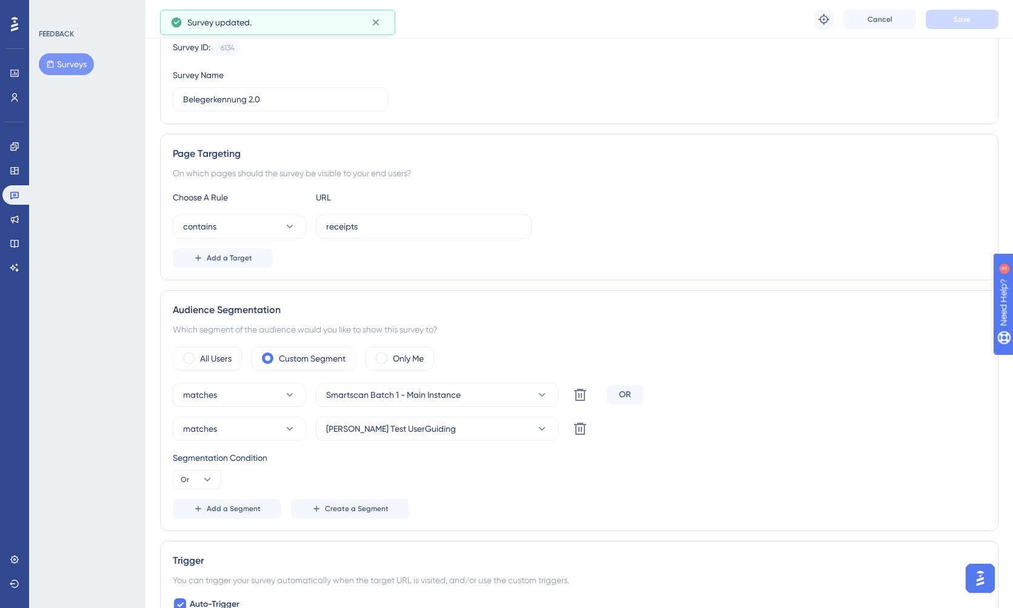
scroll to position [0, 0]
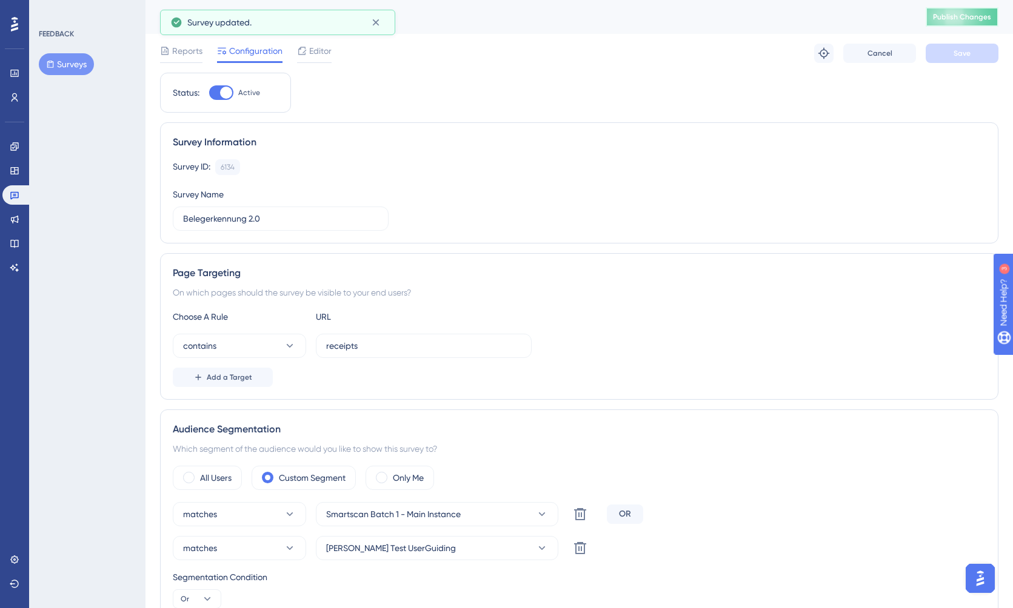
click at [960, 17] on span "Publish Changes" at bounding box center [962, 17] width 58 height 10
click at [834, 53] on div "Troubleshoot Cancel Save" at bounding box center [906, 53] width 184 height 19
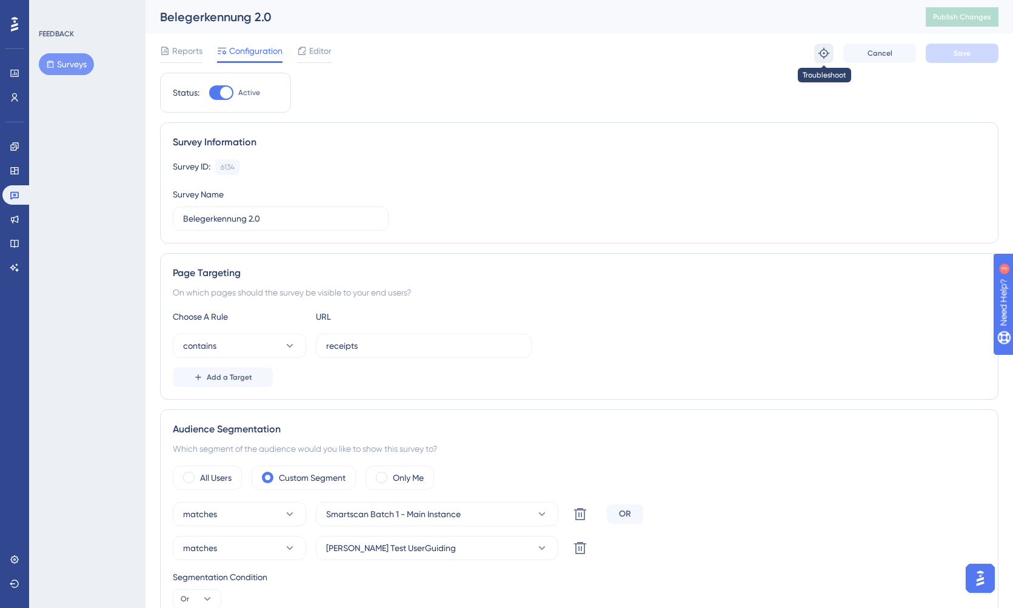
click at [820, 55] on icon at bounding box center [823, 53] width 11 height 11
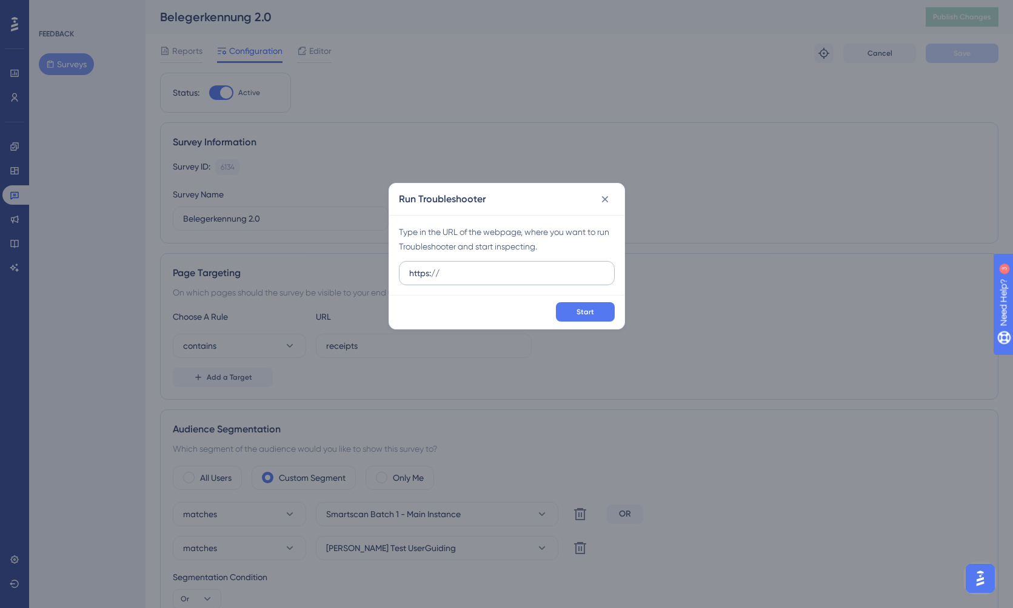
click at [536, 268] on input "https://" at bounding box center [506, 273] width 195 height 13
click at [529, 273] on input "https://" at bounding box center [506, 273] width 195 height 13
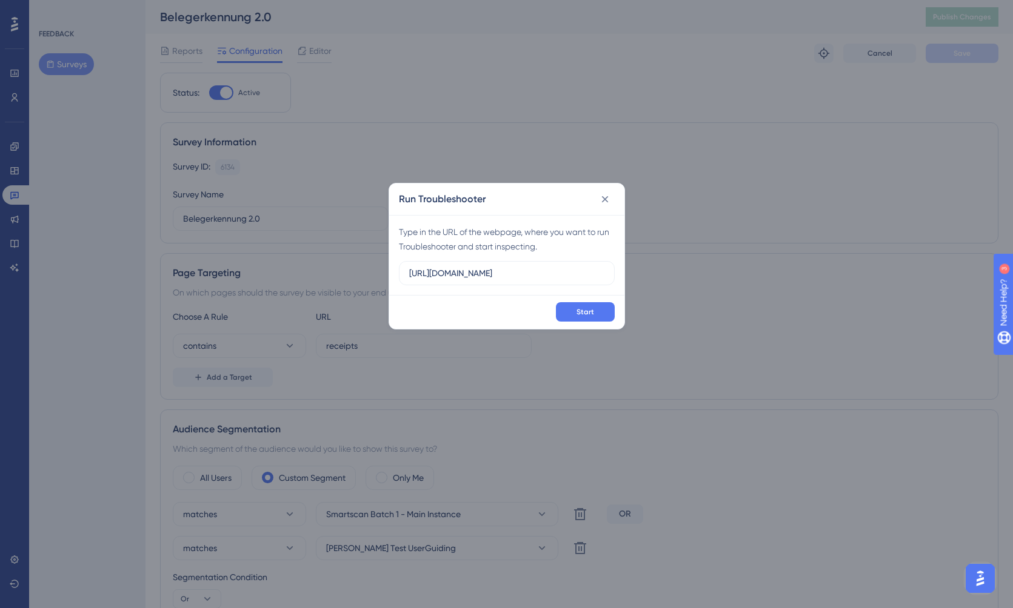
scroll to position [0, 18]
type input "[URL][DOMAIN_NAME]"
click at [588, 315] on span "Start" at bounding box center [585, 312] width 18 height 10
click at [604, 198] on icon at bounding box center [604, 199] width 7 height 7
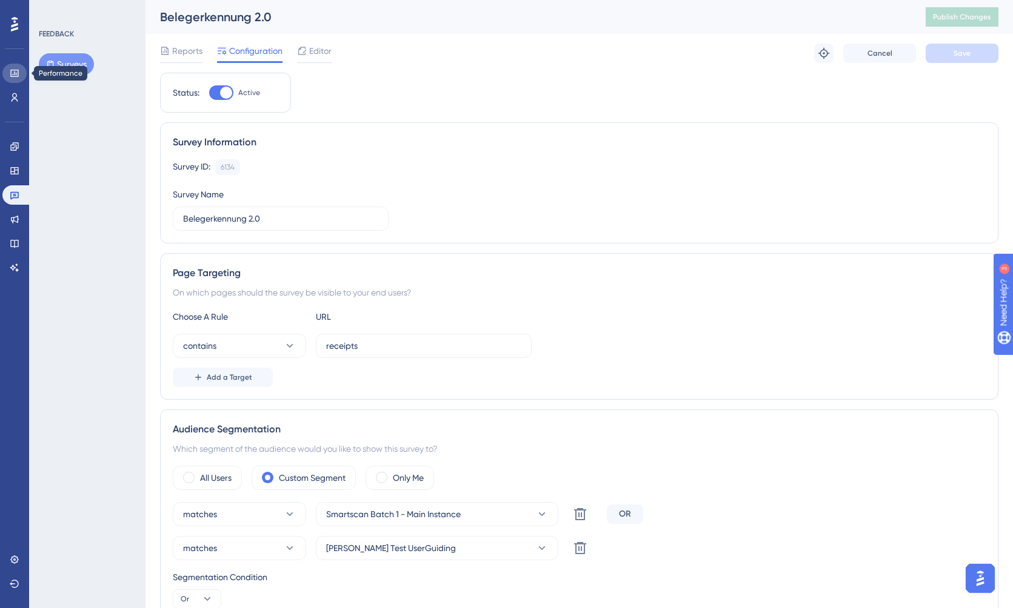
click at [14, 75] on icon at bounding box center [15, 73] width 10 height 10
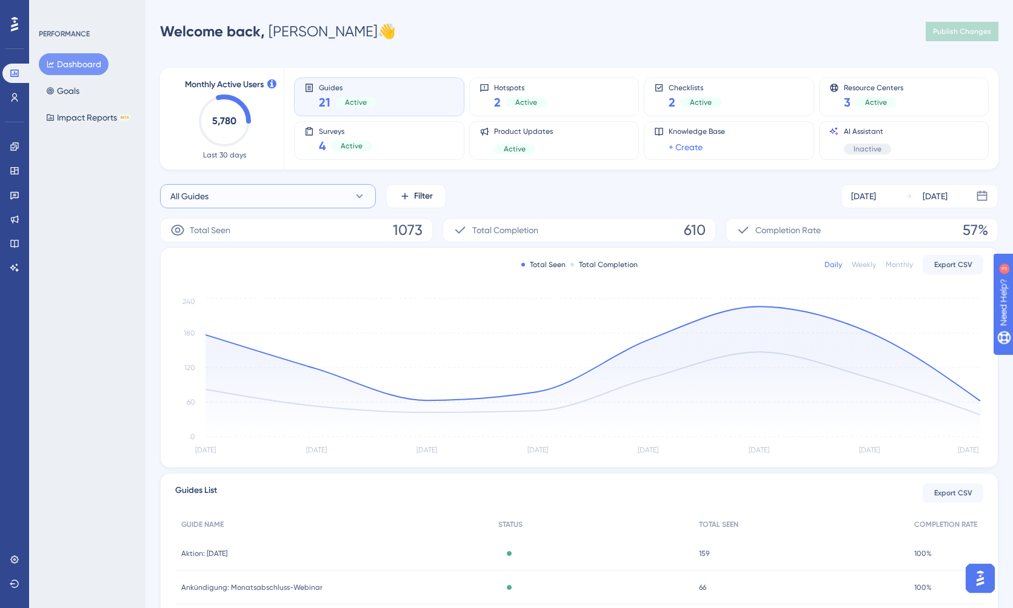
click at [284, 207] on button "All Guides" at bounding box center [268, 196] width 216 height 24
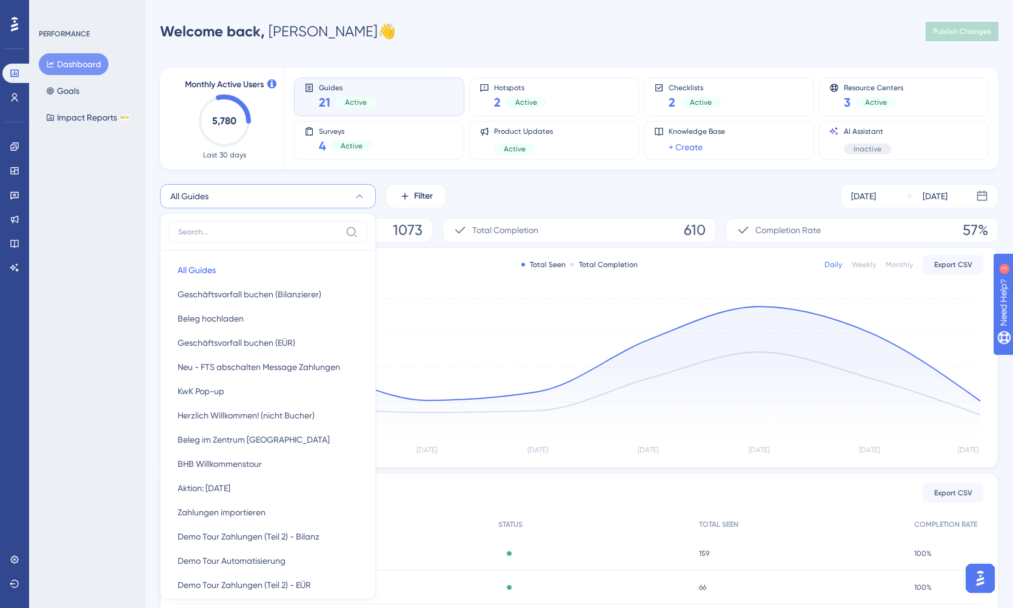
scroll to position [87, 0]
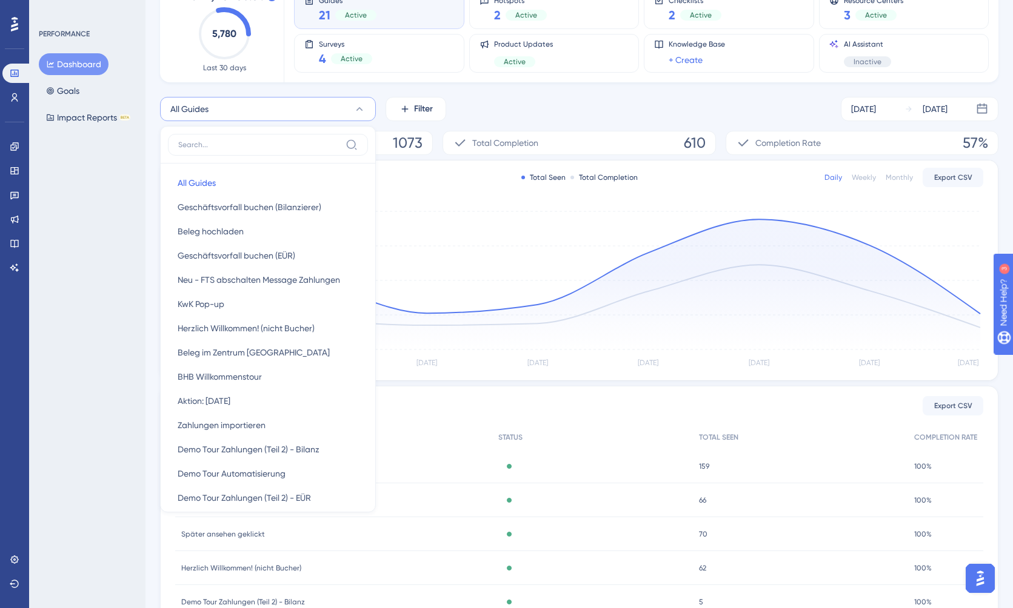
click at [301, 106] on button "All Guides" at bounding box center [268, 109] width 216 height 24
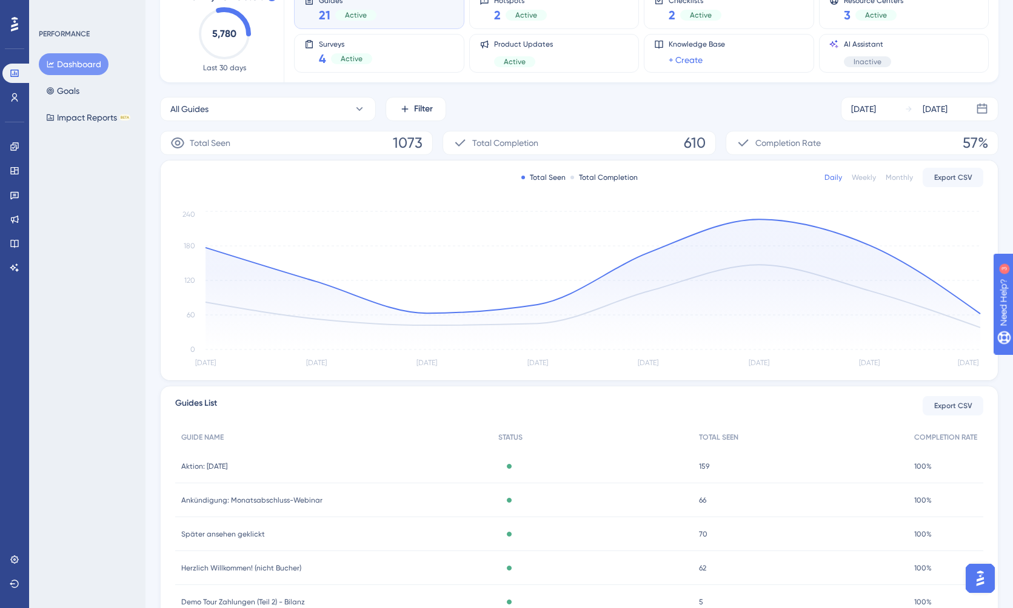
scroll to position [0, 0]
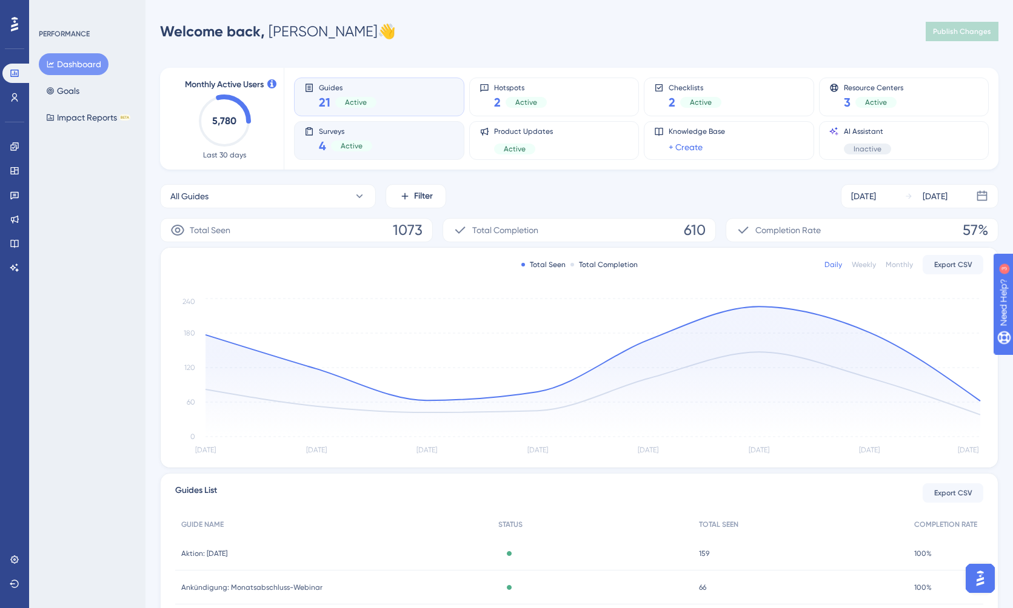
click at [408, 136] on div "Surveys 4 Active" at bounding box center [379, 141] width 150 height 28
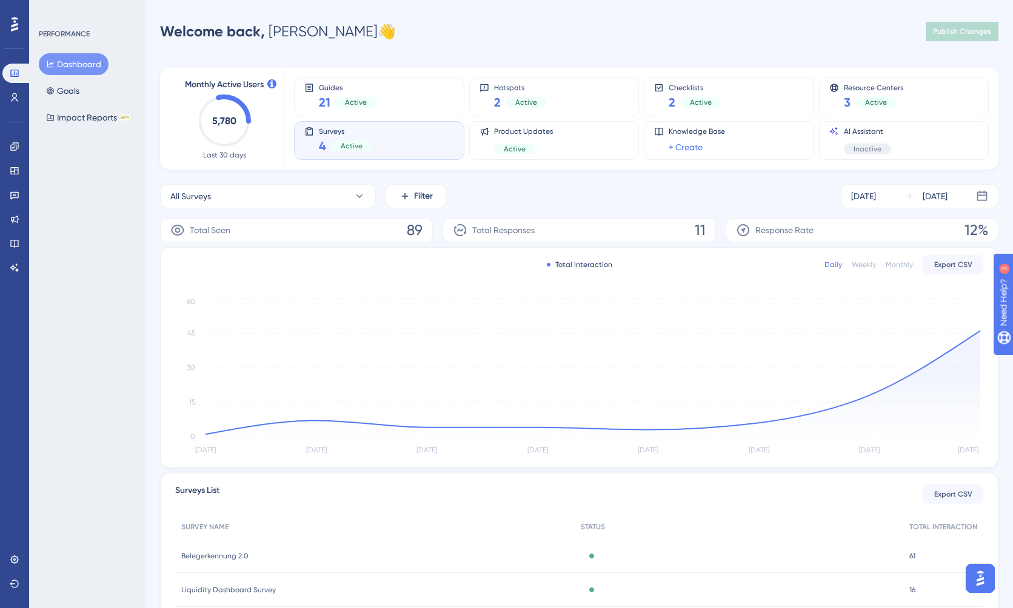
scroll to position [130, 0]
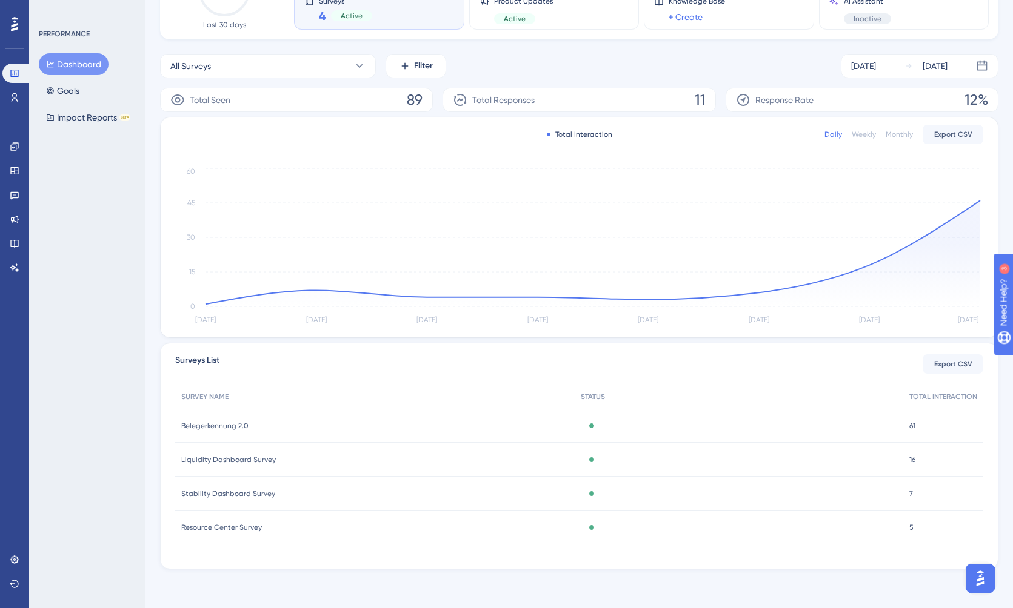
click at [198, 428] on span "Belegerkennung 2.0" at bounding box center [214, 426] width 67 height 10
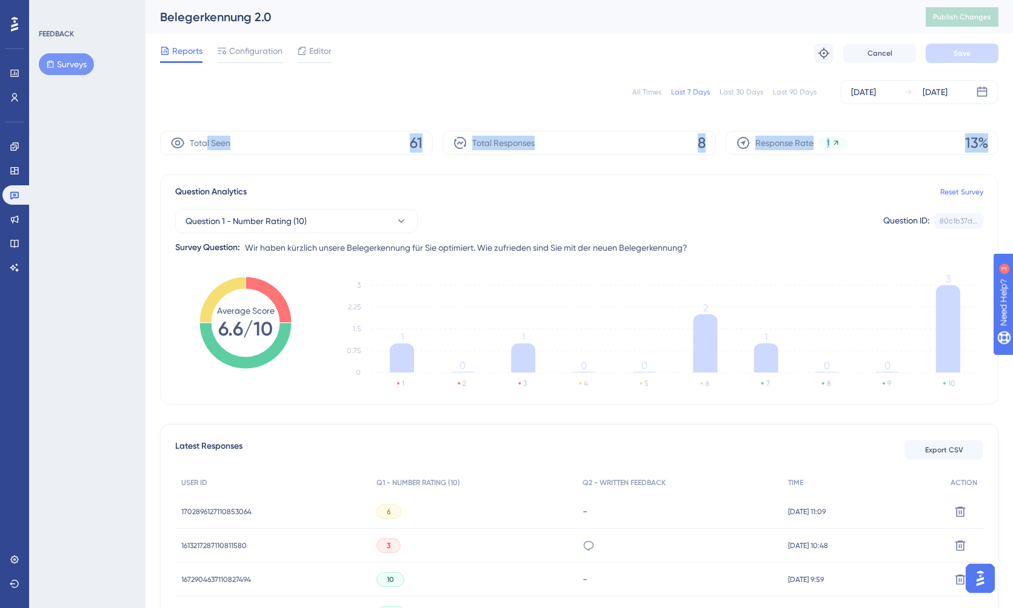
drag, startPoint x: 264, startPoint y: 148, endPoint x: 475, endPoint y: 161, distance: 211.8
click at [510, 168] on div "All Times Last 7 Days Last 30 Days Last 90 Days [DATE] [DATE] Total Seen 61 Tot…" at bounding box center [579, 435] width 838 height 724
click at [403, 153] on div "Total Seen 61" at bounding box center [296, 143] width 273 height 24
